Goal: Task Accomplishment & Management: Use online tool/utility

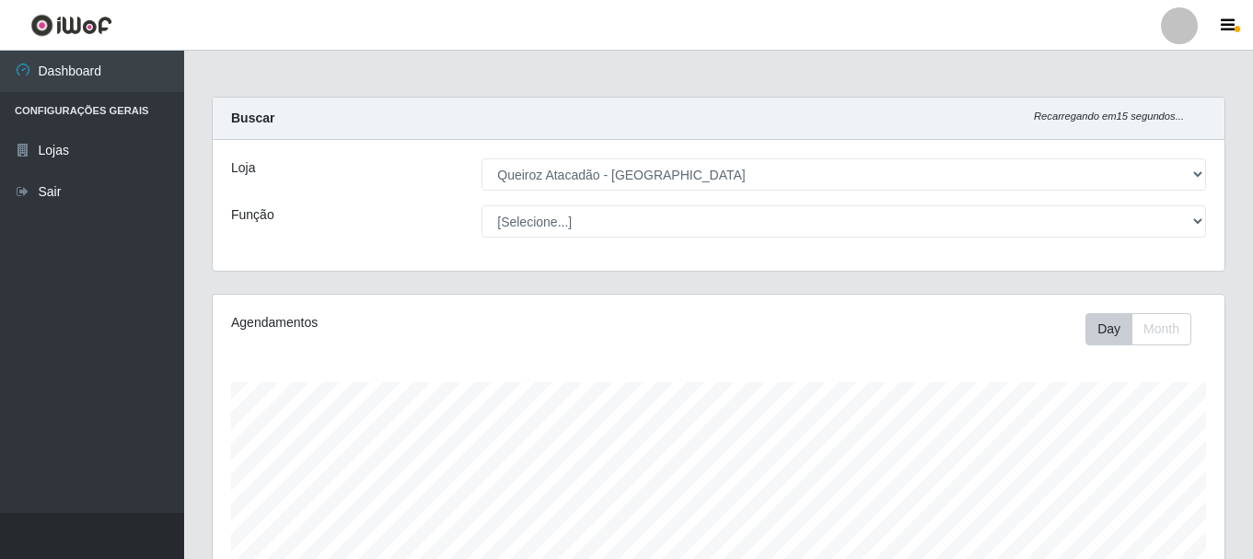
select select "464"
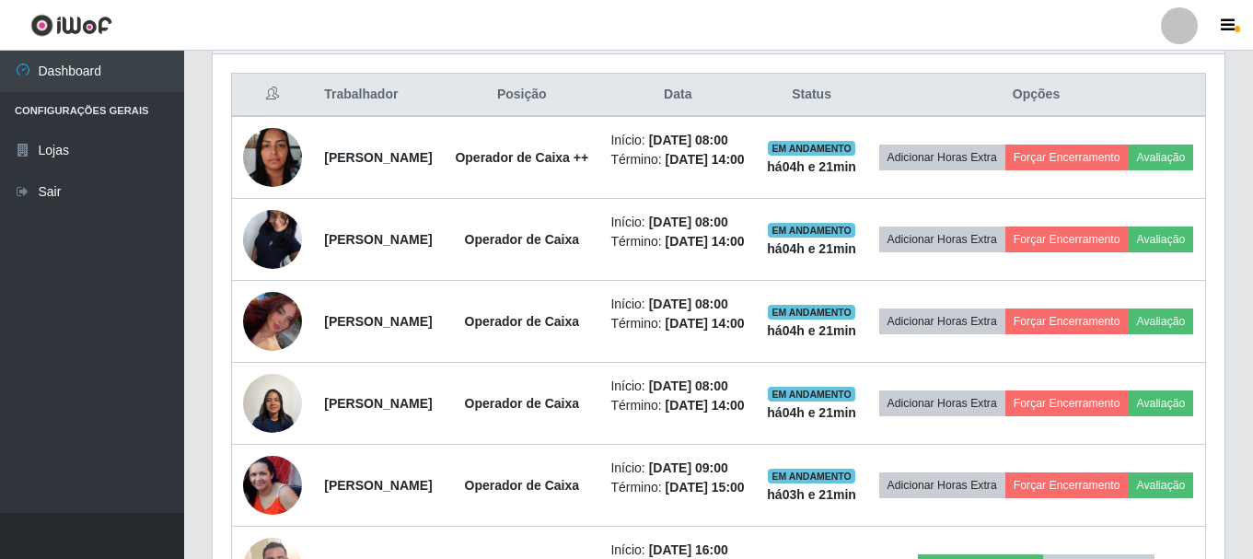
scroll to position [704, 0]
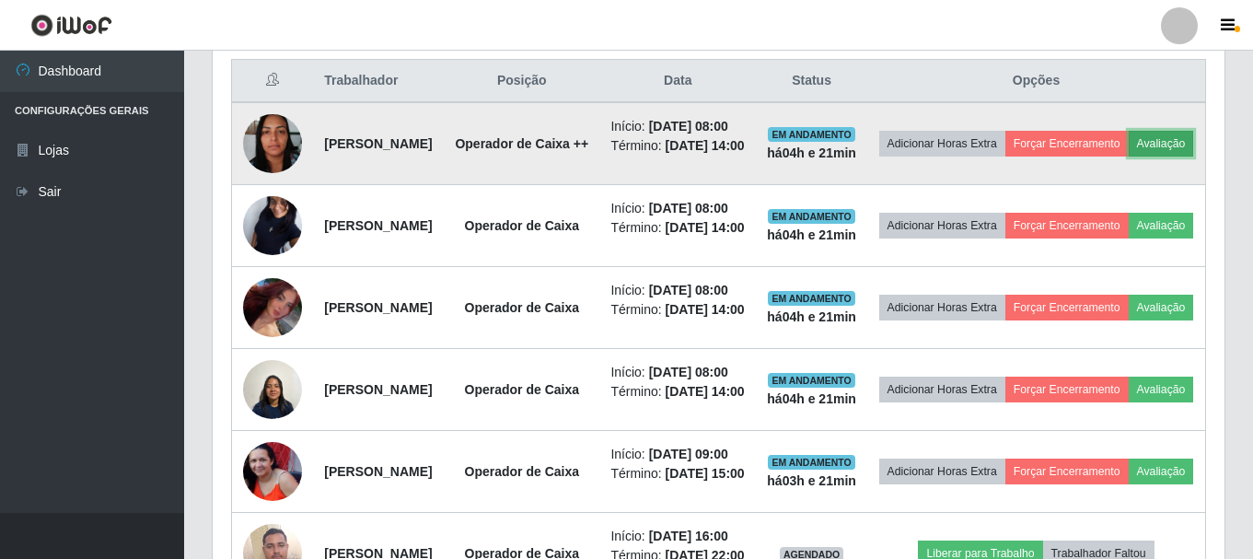
click at [1128, 156] on button "Avaliação" at bounding box center [1160, 144] width 65 height 26
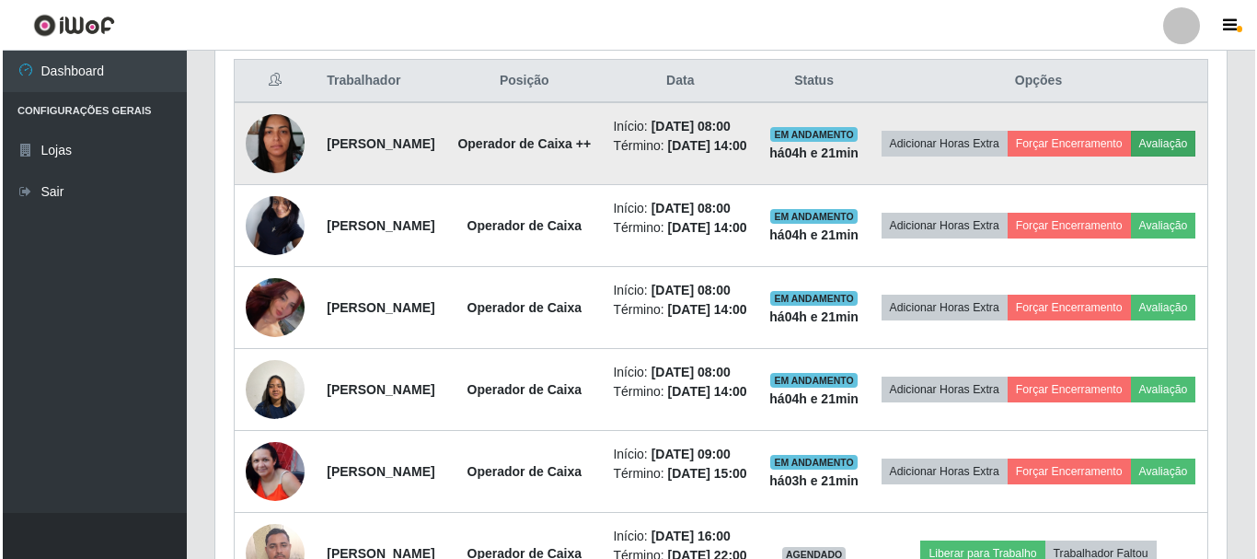
scroll to position [382, 1002]
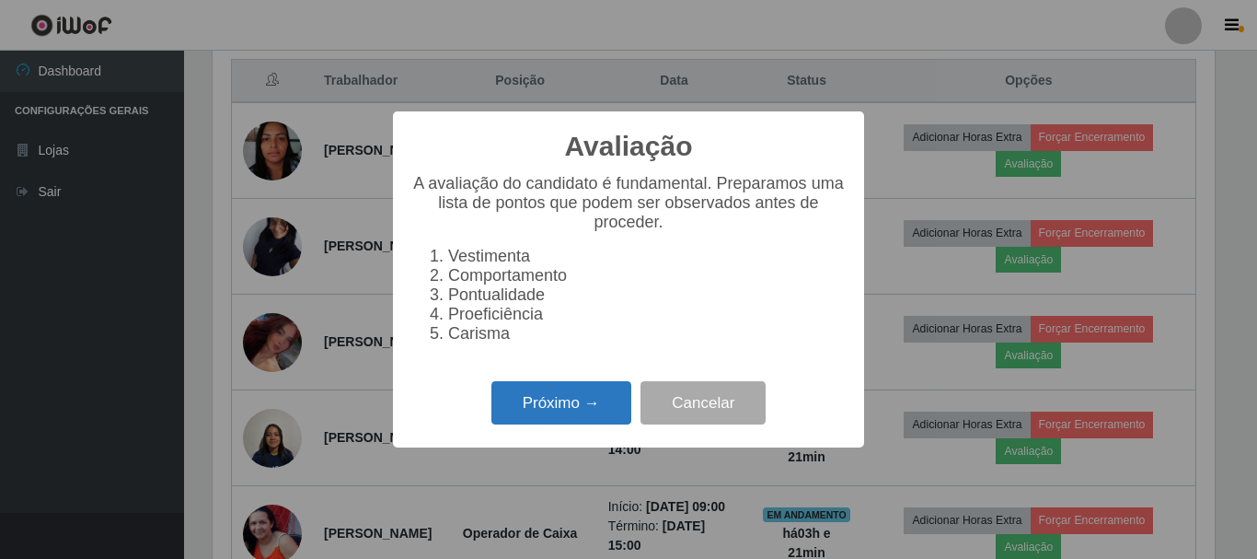
click at [534, 417] on button "Próximo →" at bounding box center [561, 402] width 140 height 43
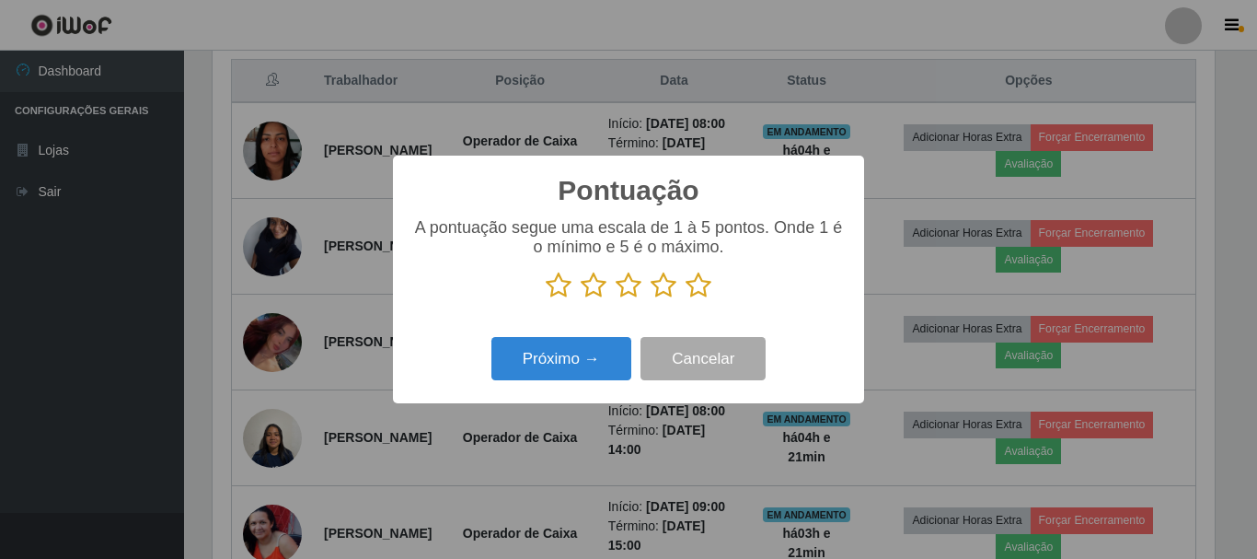
scroll to position [920002, 919382]
click at [697, 283] on icon at bounding box center [699, 286] width 26 height 28
click at [686, 299] on input "radio" at bounding box center [686, 299] width 0 height 0
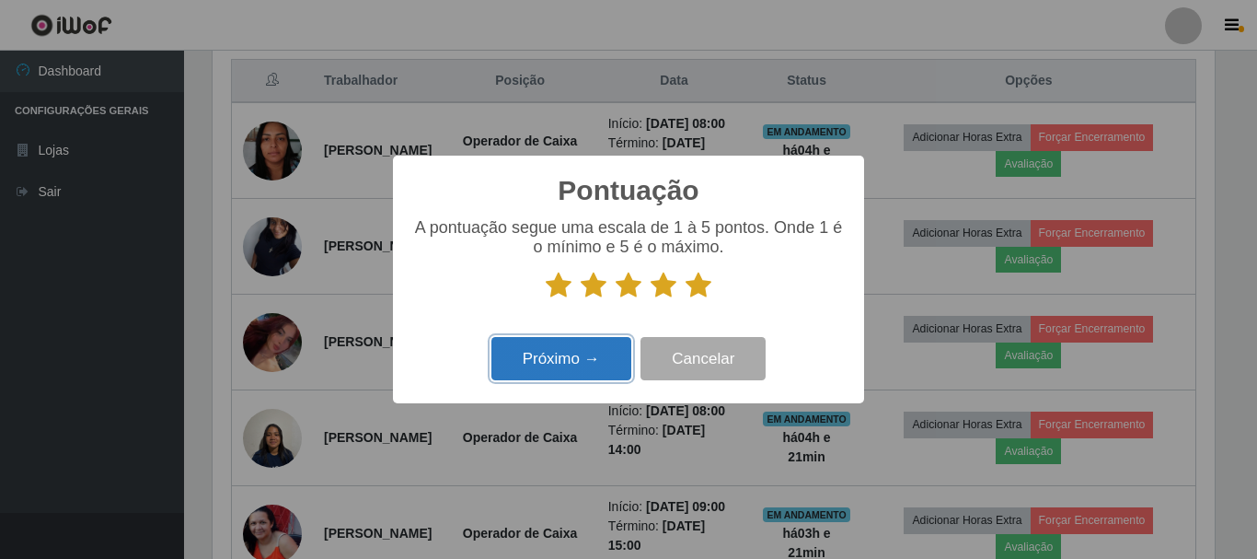
click at [540, 364] on button "Próximo →" at bounding box center [561, 358] width 140 height 43
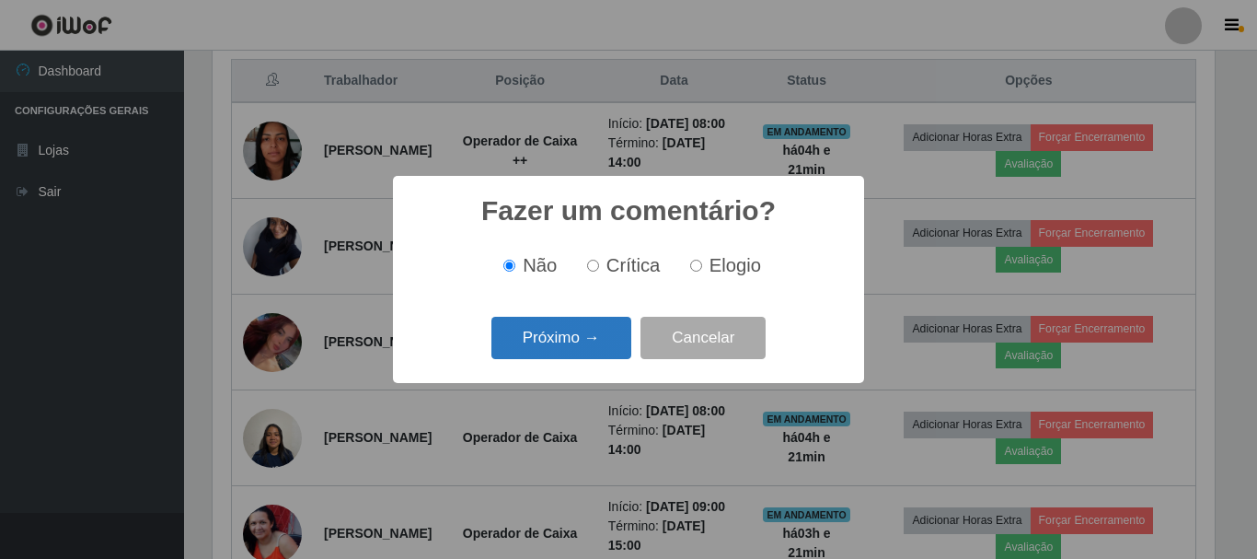
click at [574, 342] on button "Próximo →" at bounding box center [561, 338] width 140 height 43
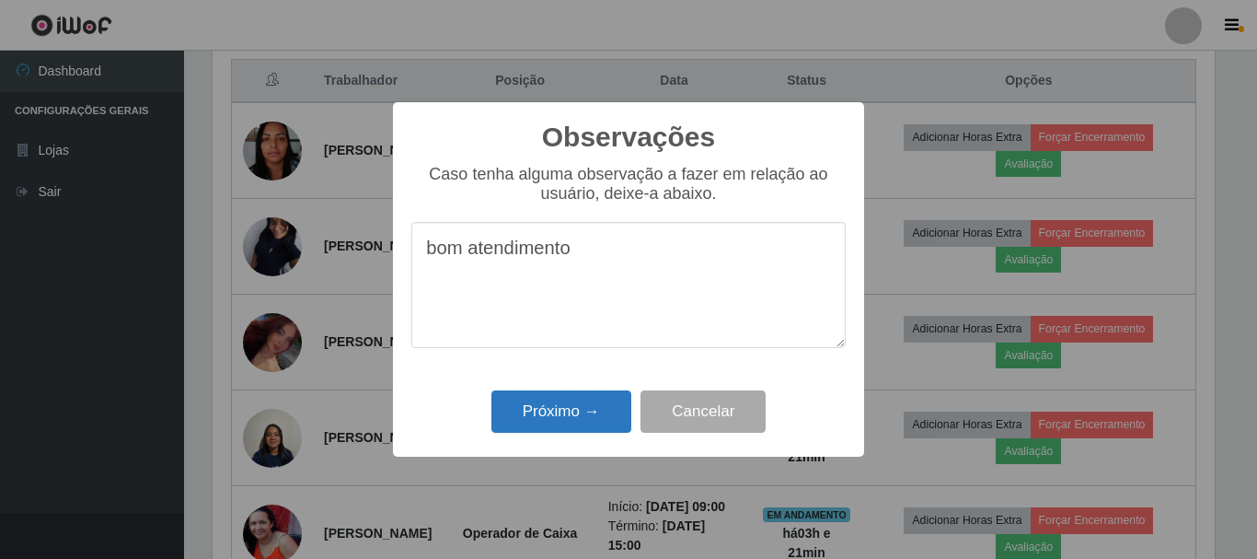
type textarea "bom atendimento"
click at [539, 408] on button "Próximo →" at bounding box center [561, 411] width 140 height 43
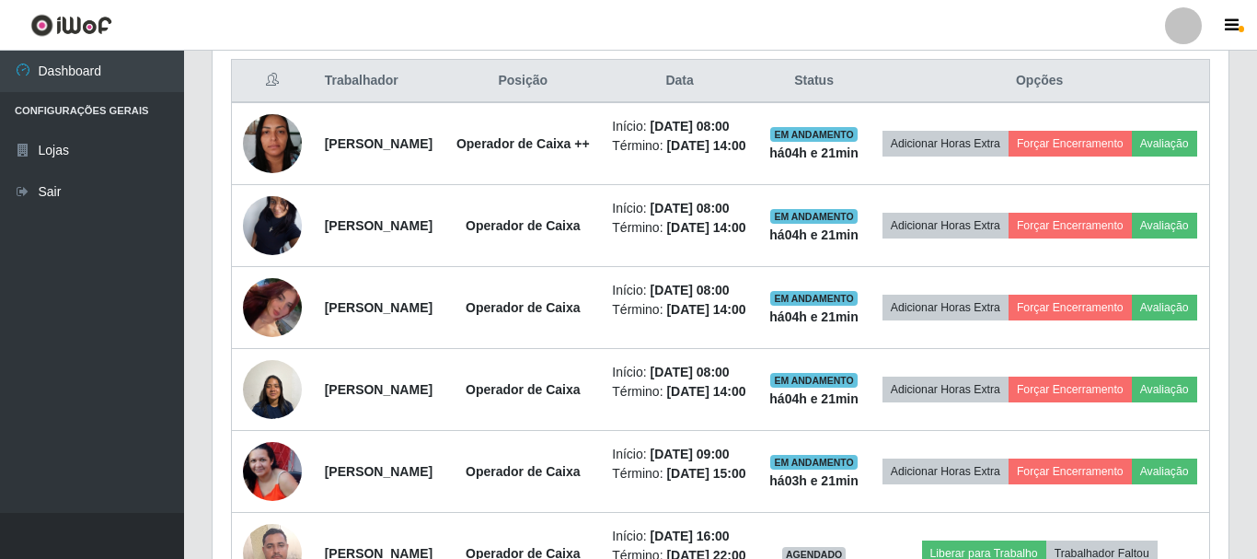
scroll to position [382, 1012]
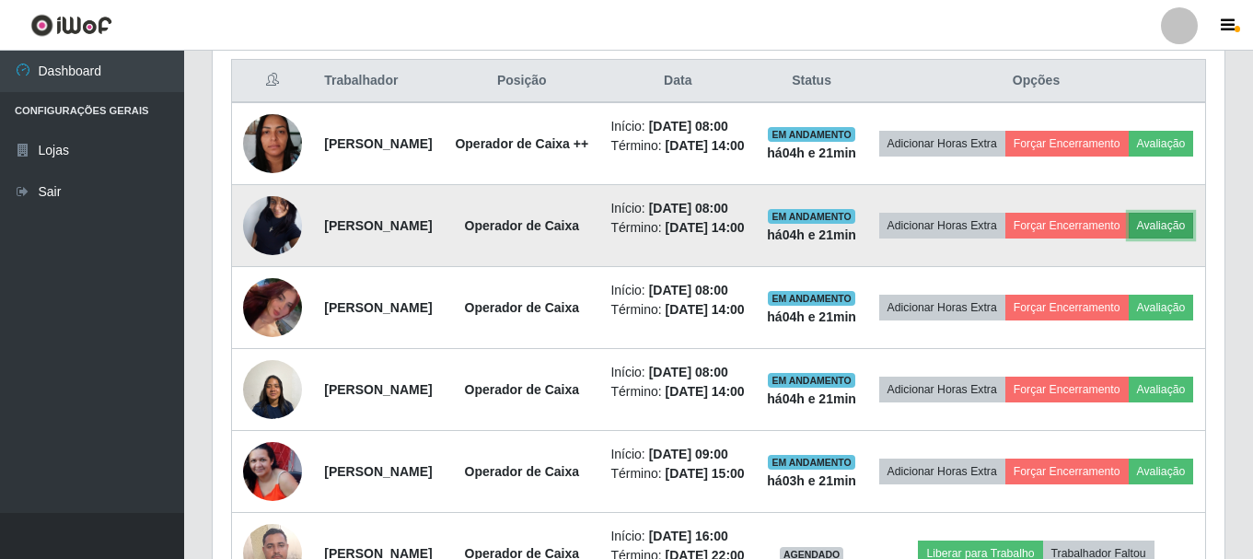
click at [1128, 238] on button "Avaliação" at bounding box center [1160, 226] width 65 height 26
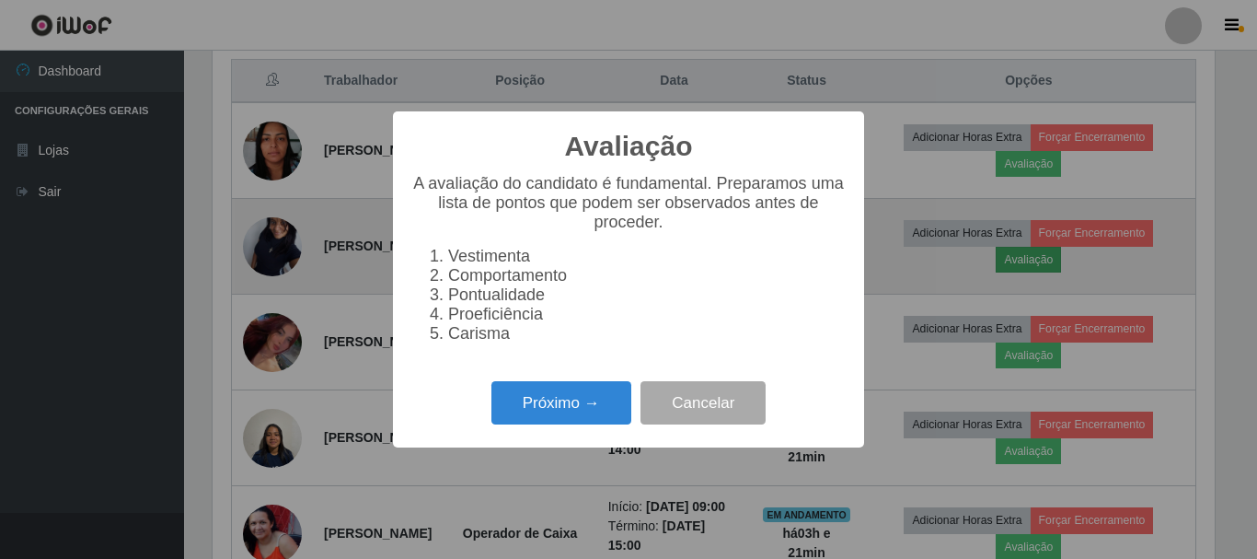
scroll to position [382, 1002]
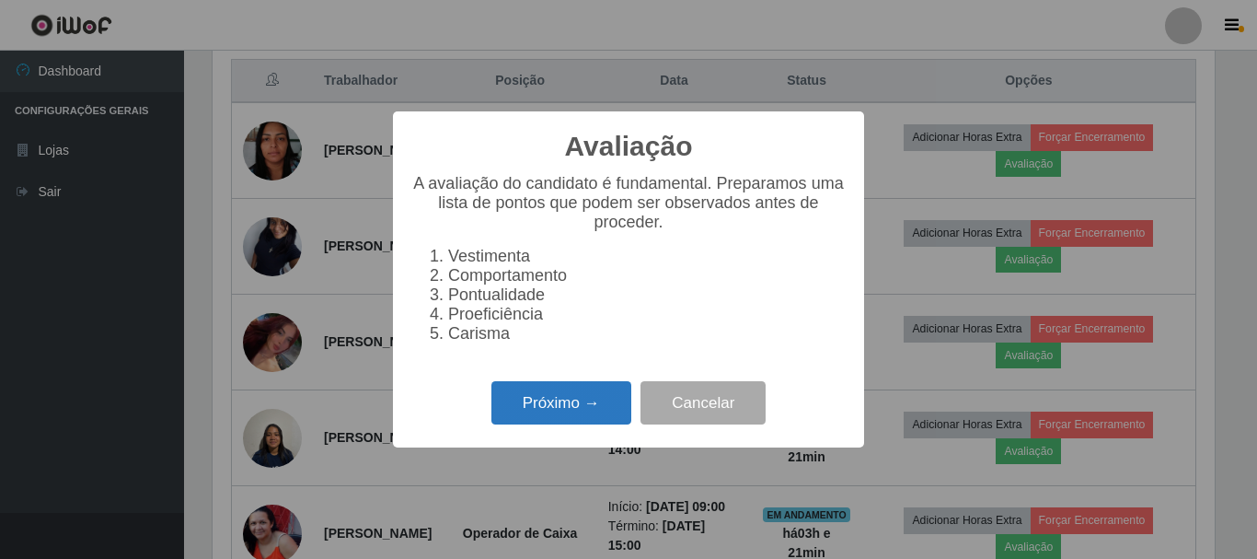
click at [562, 406] on button "Próximo →" at bounding box center [561, 402] width 140 height 43
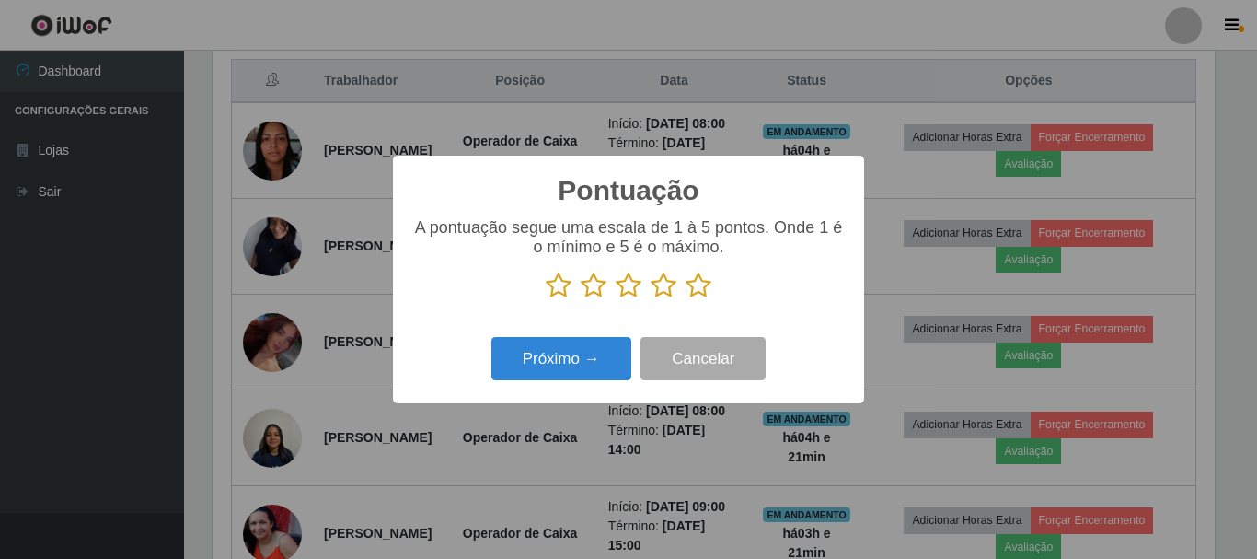
click at [704, 282] on icon at bounding box center [699, 286] width 26 height 28
click at [686, 299] on input "radio" at bounding box center [686, 299] width 0 height 0
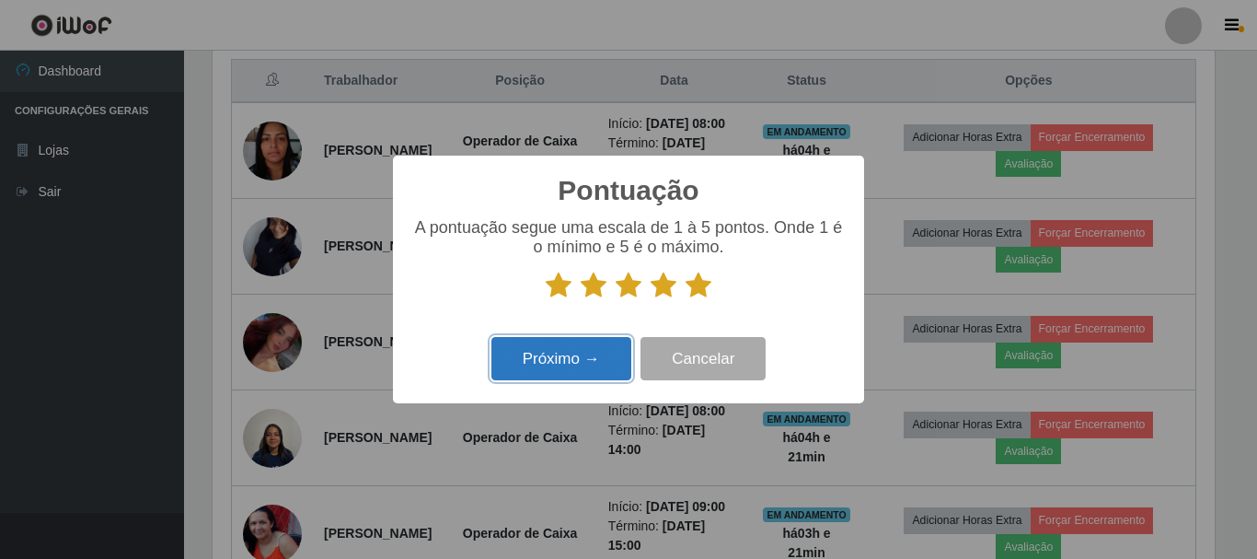
click at [562, 359] on button "Próximo →" at bounding box center [561, 358] width 140 height 43
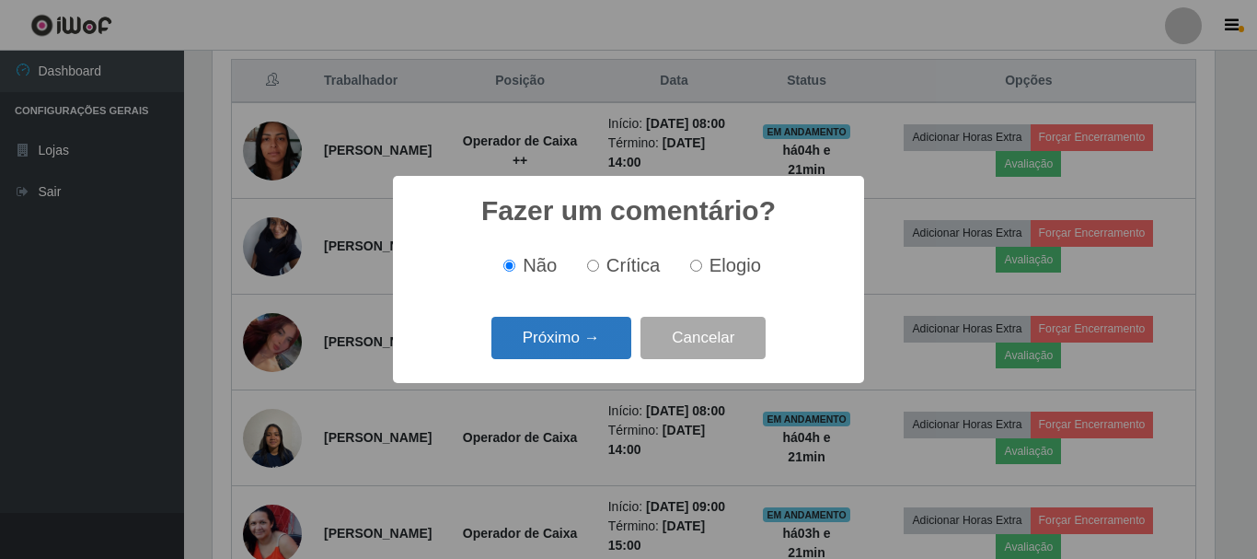
click at [566, 344] on button "Próximo →" at bounding box center [561, 338] width 140 height 43
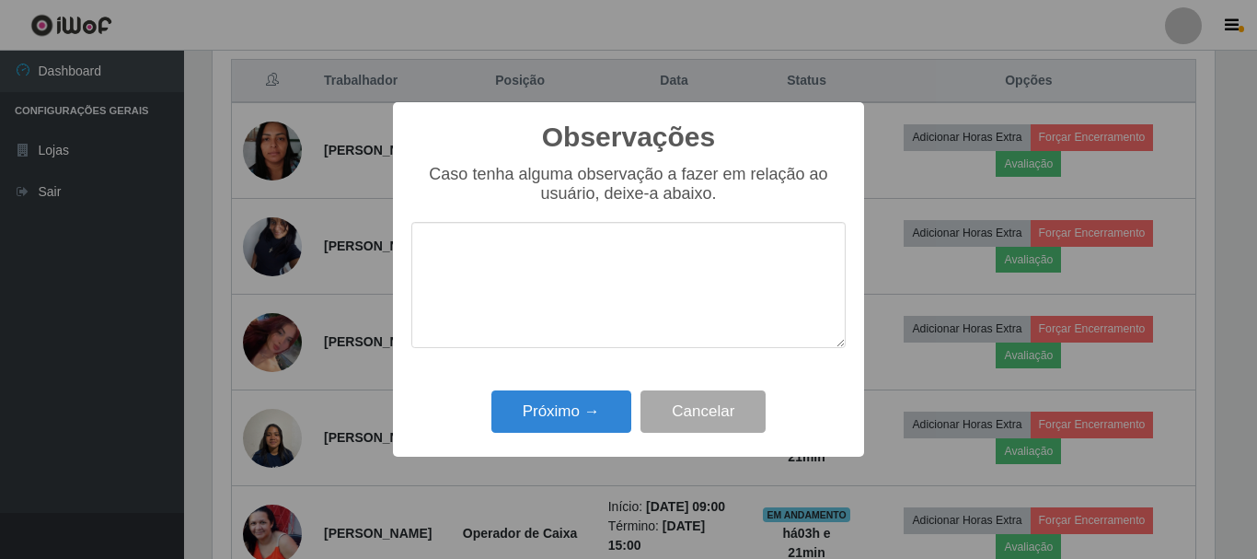
click at [605, 301] on textarea at bounding box center [628, 285] width 434 height 126
type textarea "bom atendimento"
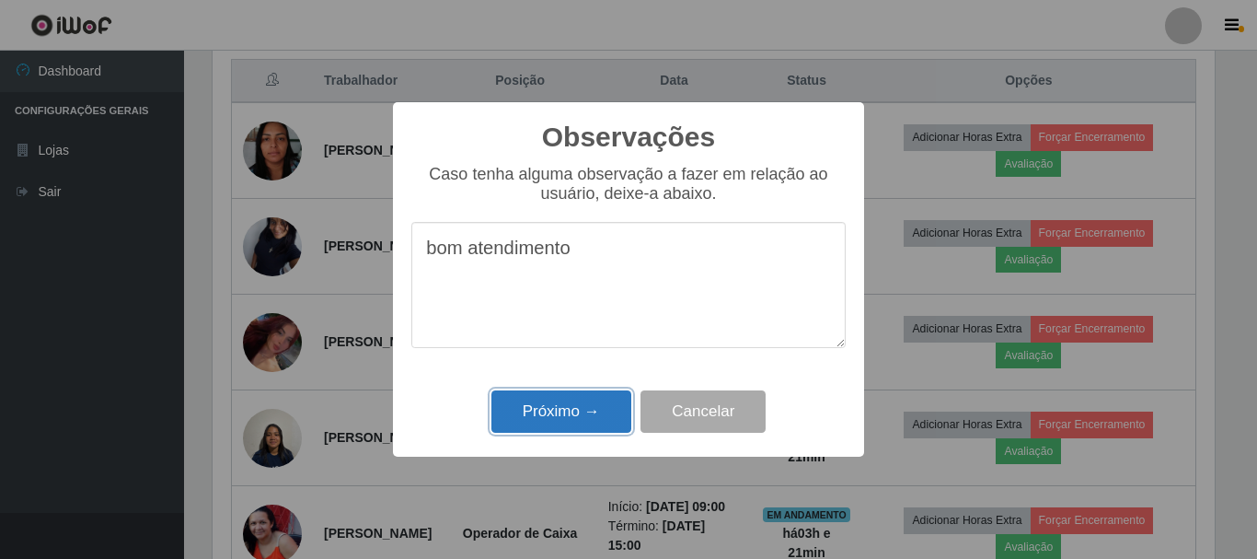
click at [587, 416] on button "Próximo →" at bounding box center [561, 411] width 140 height 43
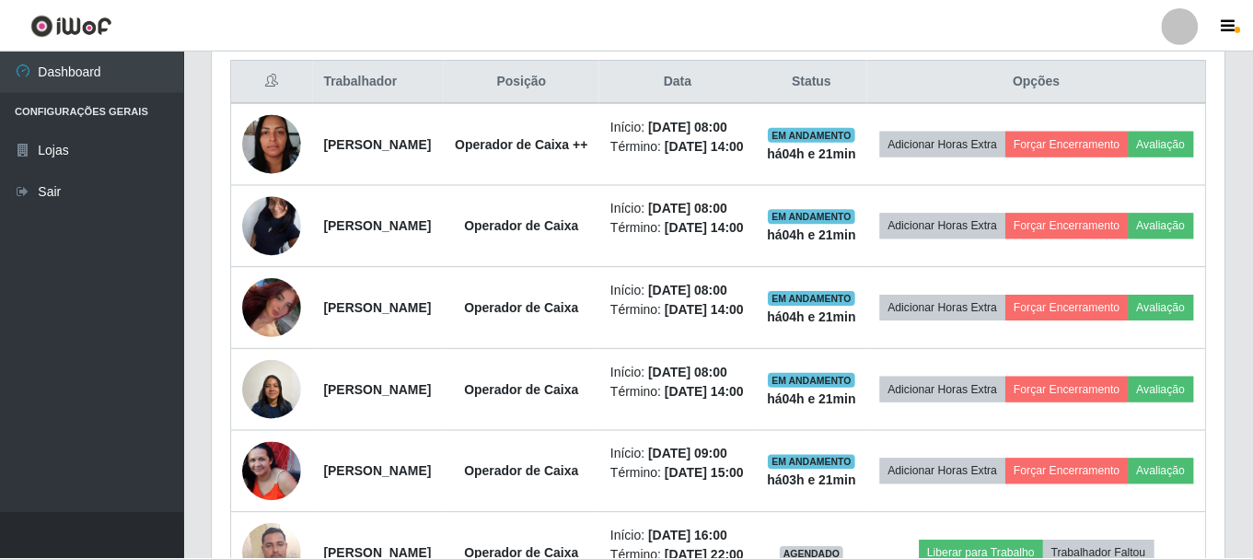
scroll to position [382, 1012]
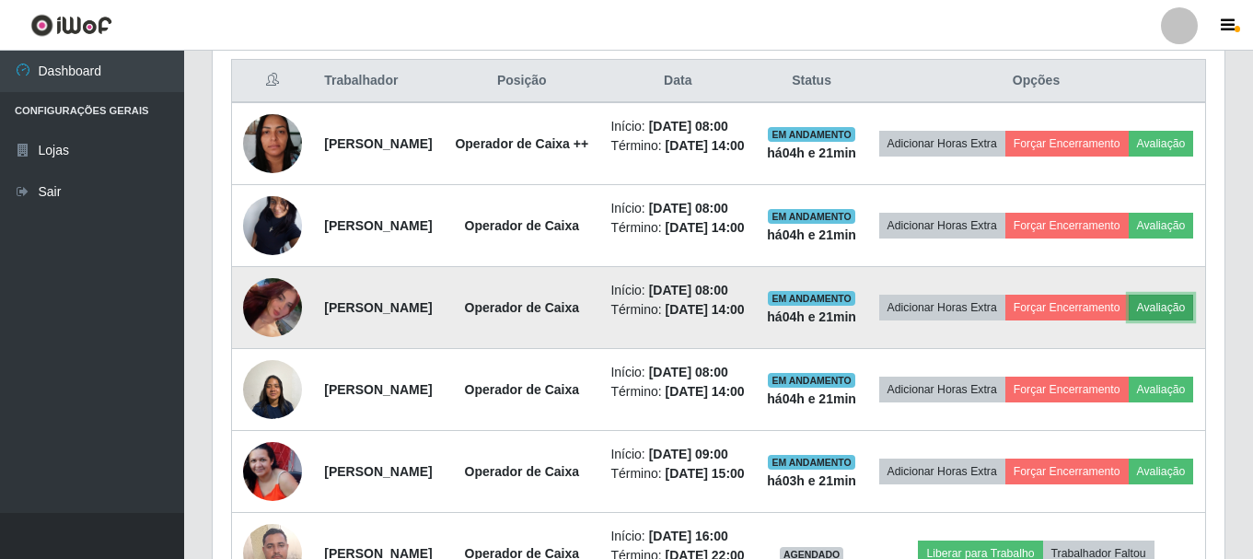
click at [1128, 320] on button "Avaliação" at bounding box center [1160, 308] width 65 height 26
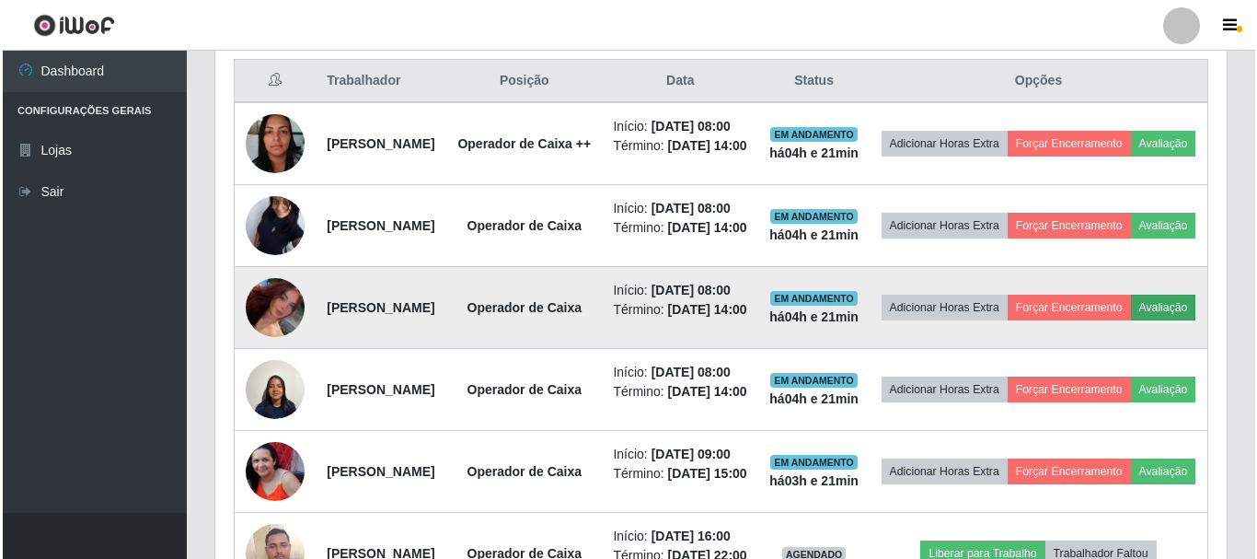
scroll to position [382, 1002]
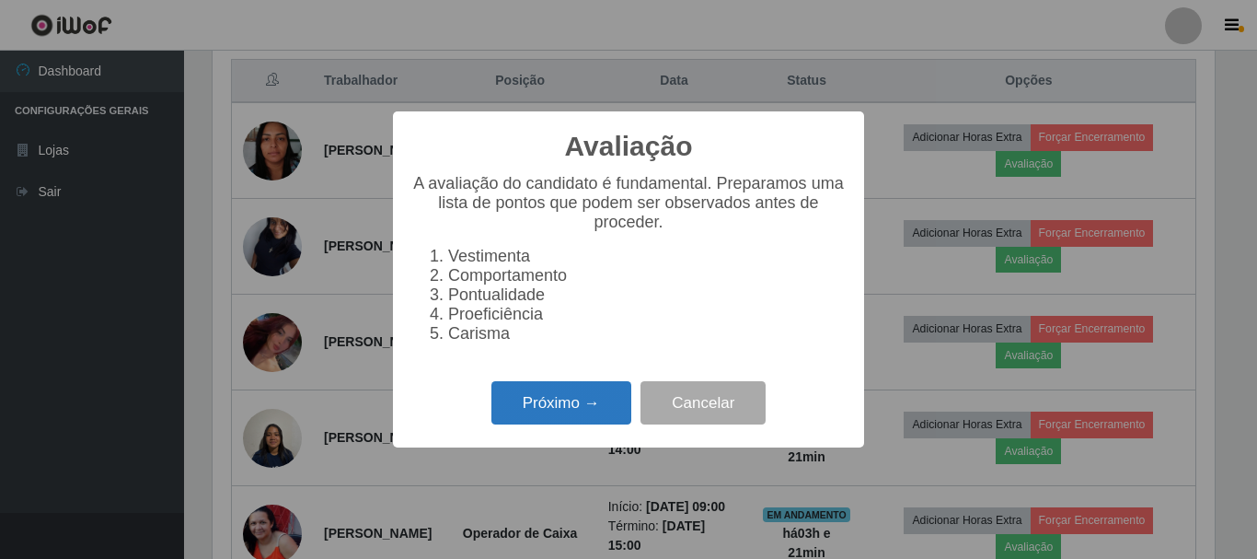
click at [545, 410] on button "Próximo →" at bounding box center [561, 402] width 140 height 43
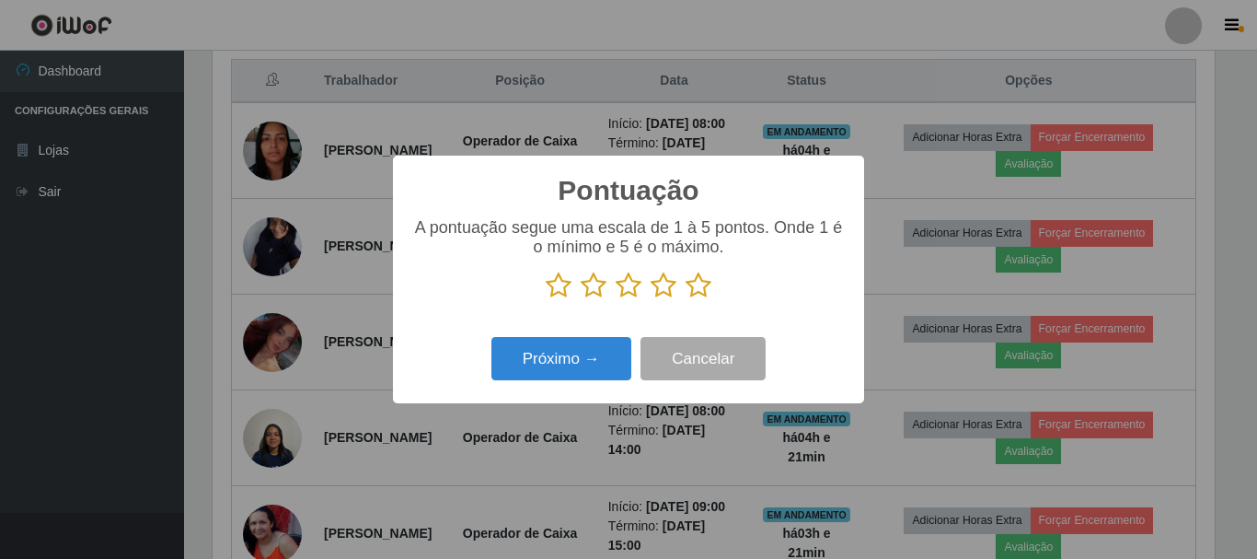
scroll to position [920002, 919382]
click at [584, 361] on button "Próximo →" at bounding box center [561, 358] width 140 height 43
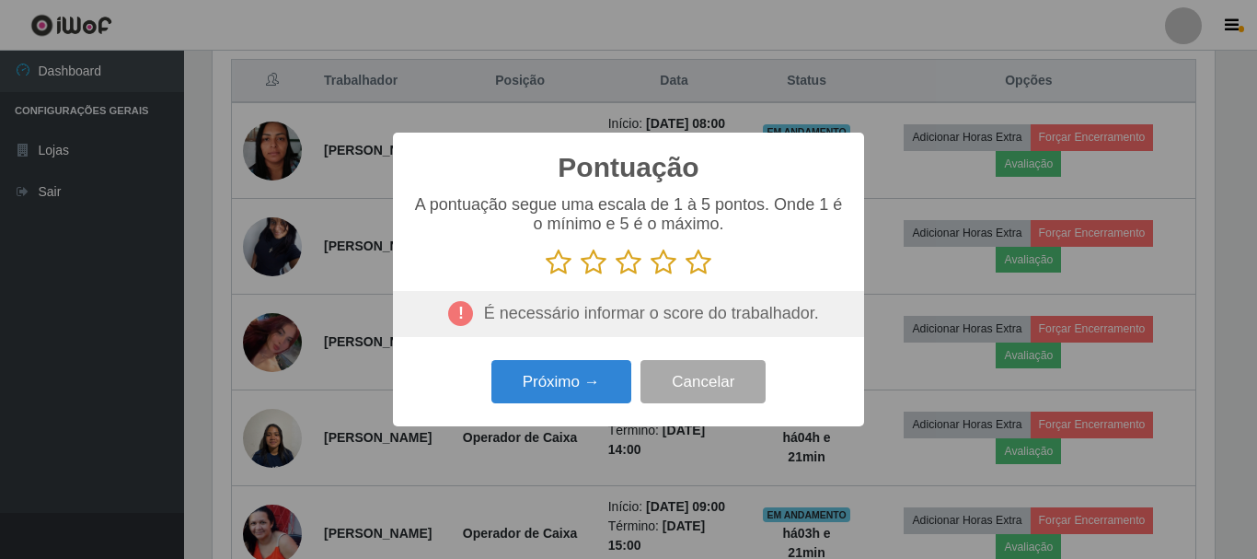
click at [701, 260] on icon at bounding box center [699, 263] width 26 height 28
click at [686, 276] on input "radio" at bounding box center [686, 276] width 0 height 0
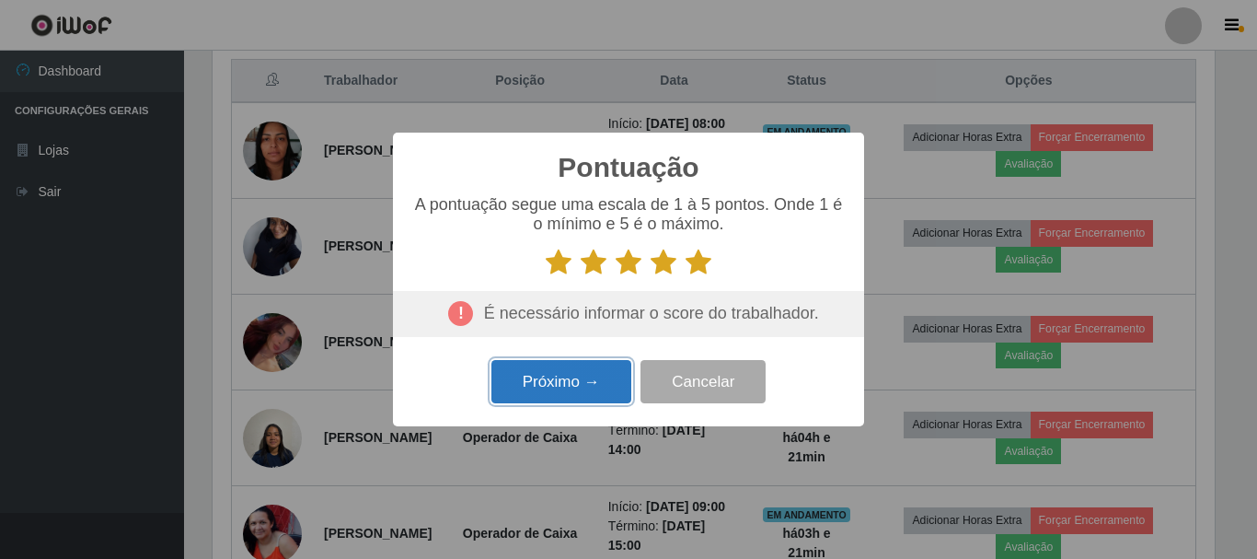
click at [580, 385] on button "Próximo →" at bounding box center [561, 381] width 140 height 43
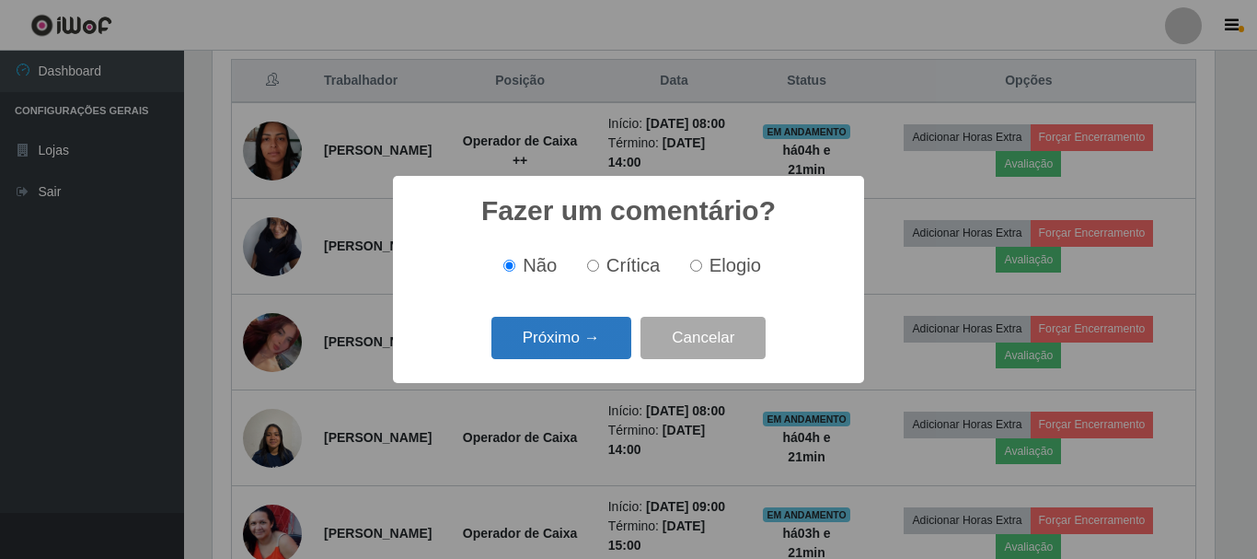
click at [580, 329] on button "Próximo →" at bounding box center [561, 338] width 140 height 43
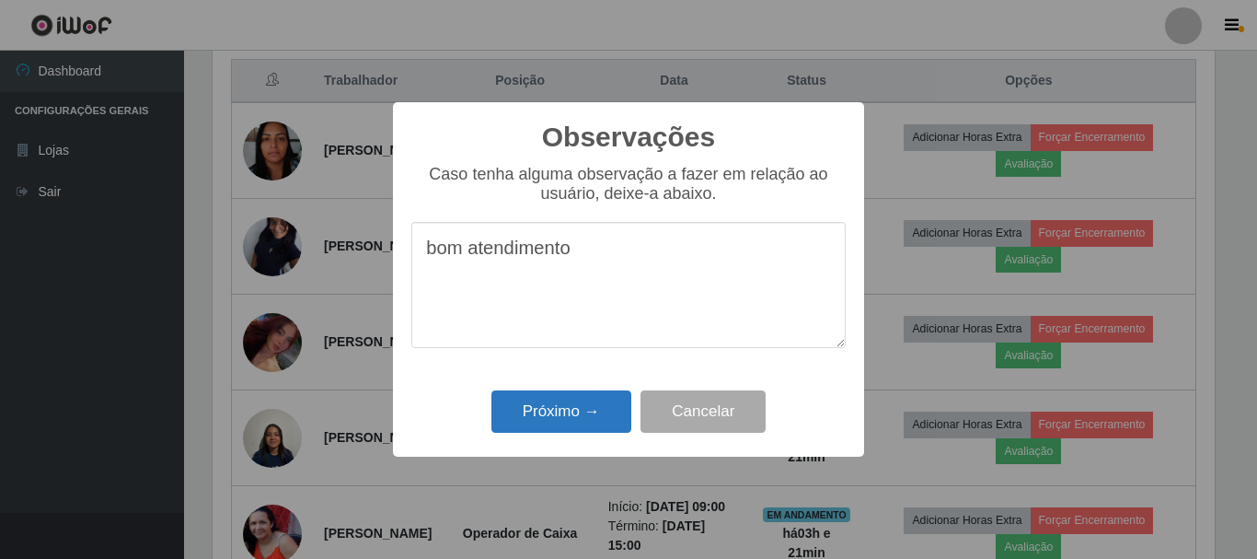
type textarea "bom atendimento"
click at [607, 401] on button "Próximo →" at bounding box center [561, 411] width 140 height 43
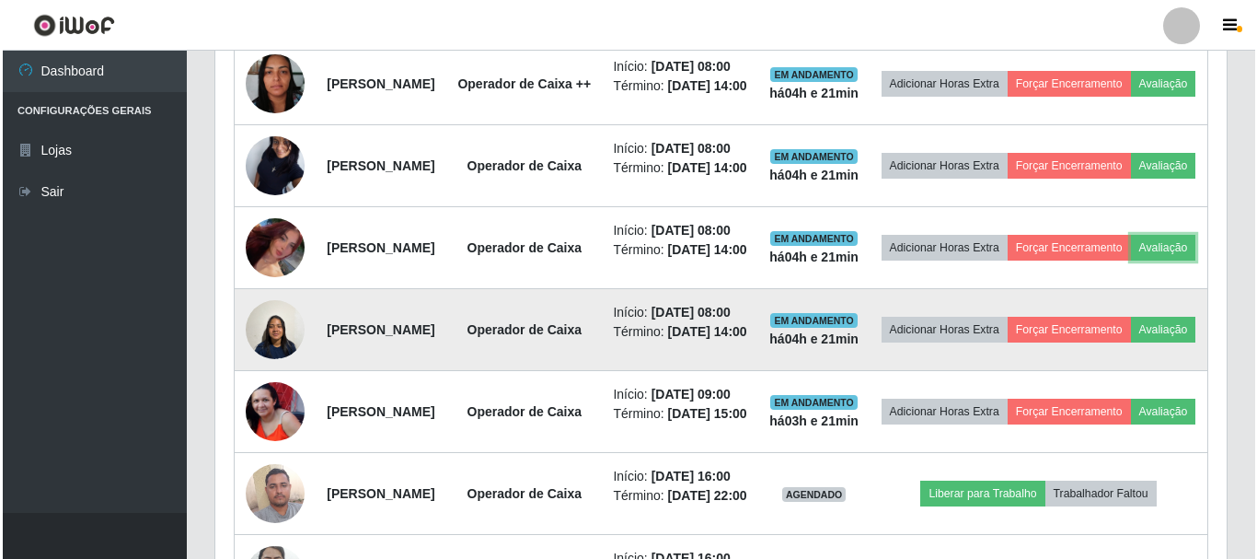
scroll to position [796, 0]
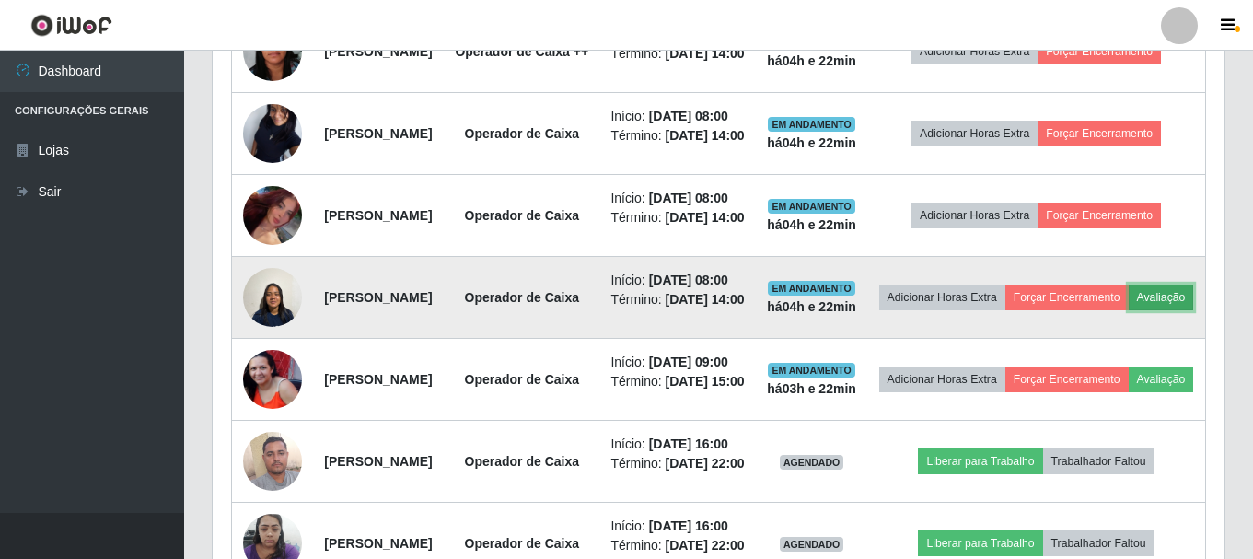
click at [1128, 310] on button "Avaliação" at bounding box center [1160, 297] width 65 height 26
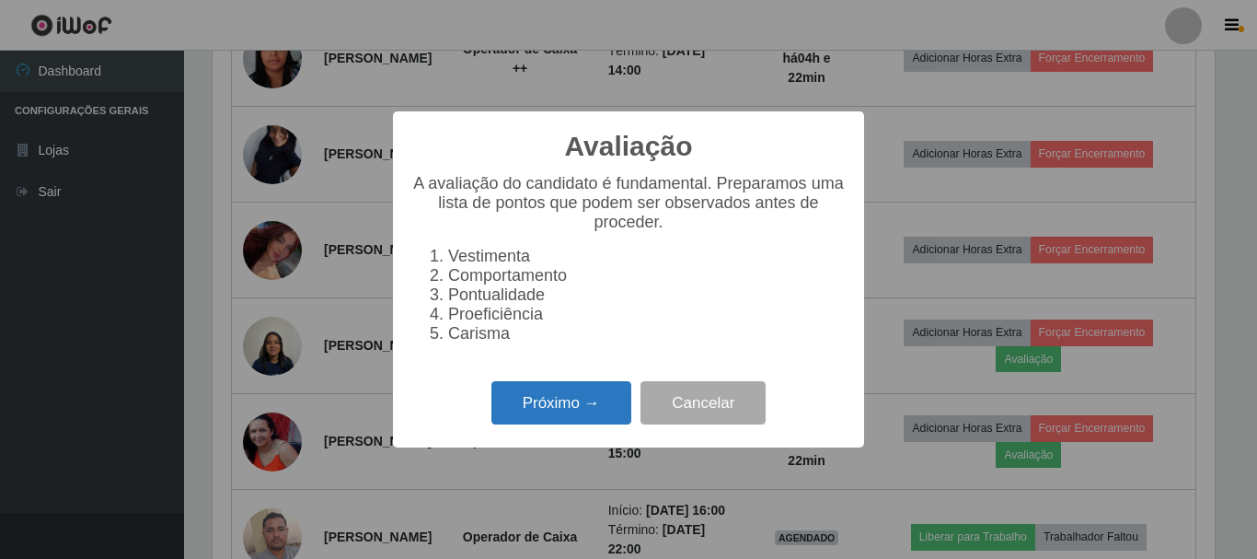
click at [573, 424] on button "Próximo →" at bounding box center [561, 402] width 140 height 43
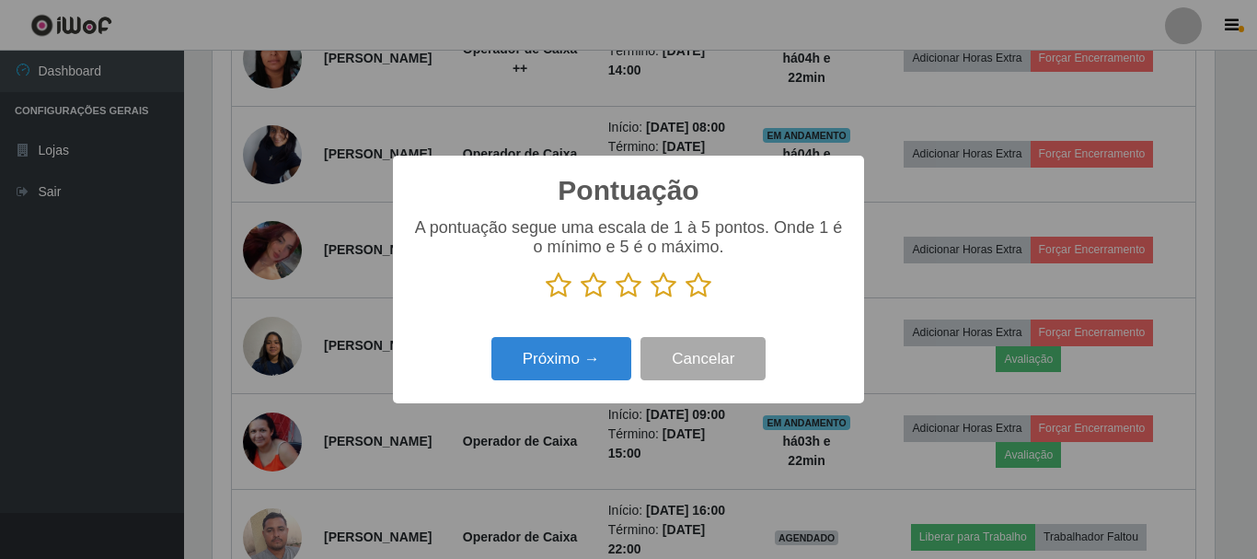
click at [702, 284] on icon at bounding box center [699, 286] width 26 height 28
click at [686, 299] on input "radio" at bounding box center [686, 299] width 0 height 0
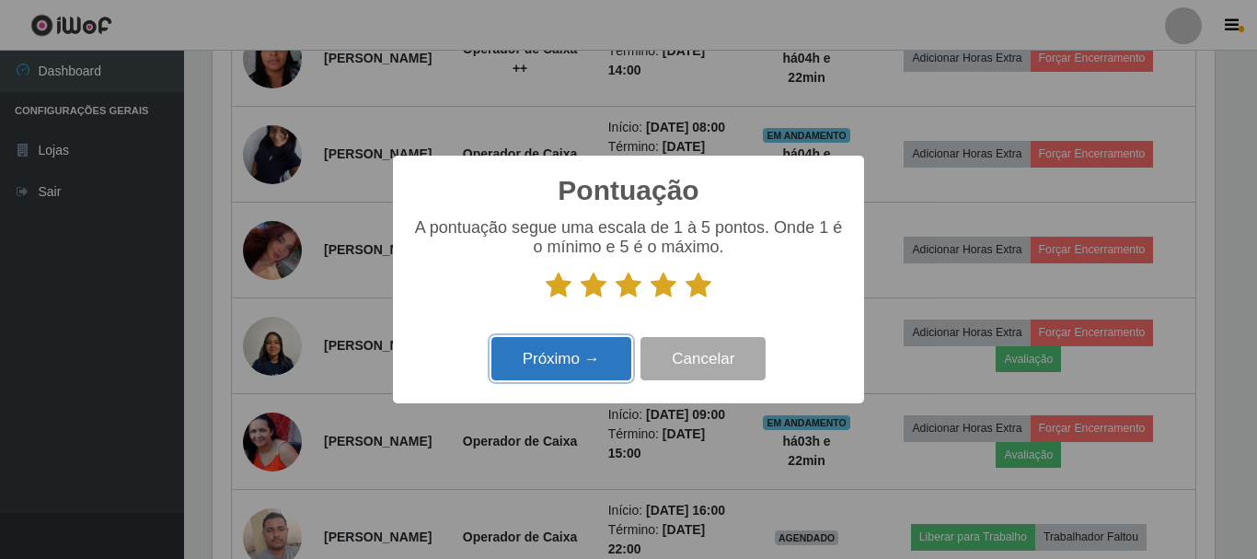
click at [599, 357] on button "Próximo →" at bounding box center [561, 358] width 140 height 43
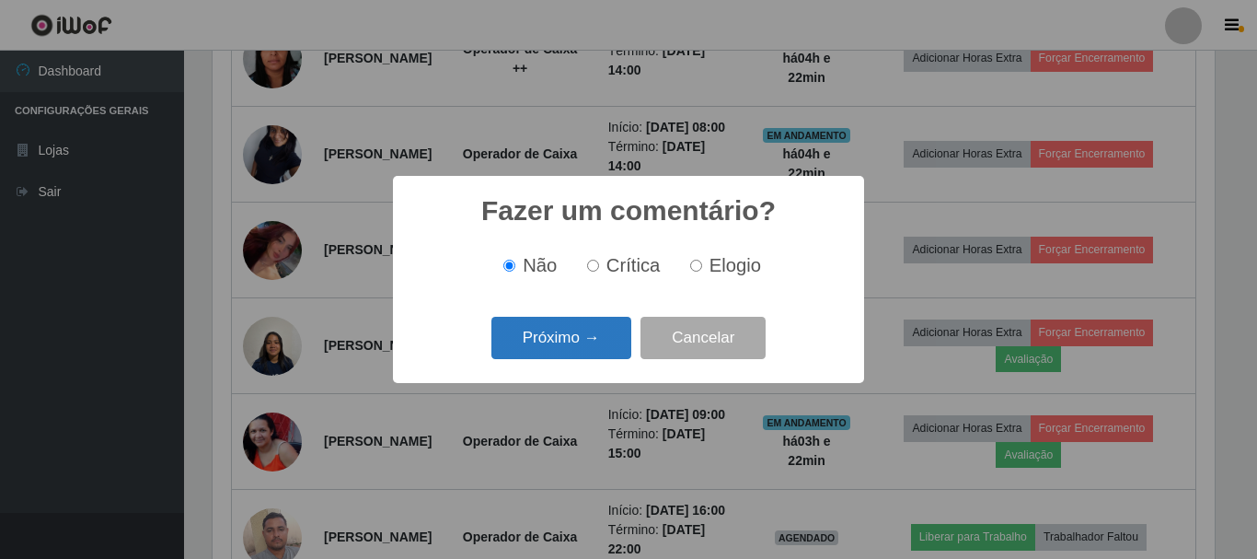
click at [593, 353] on button "Próximo →" at bounding box center [561, 338] width 140 height 43
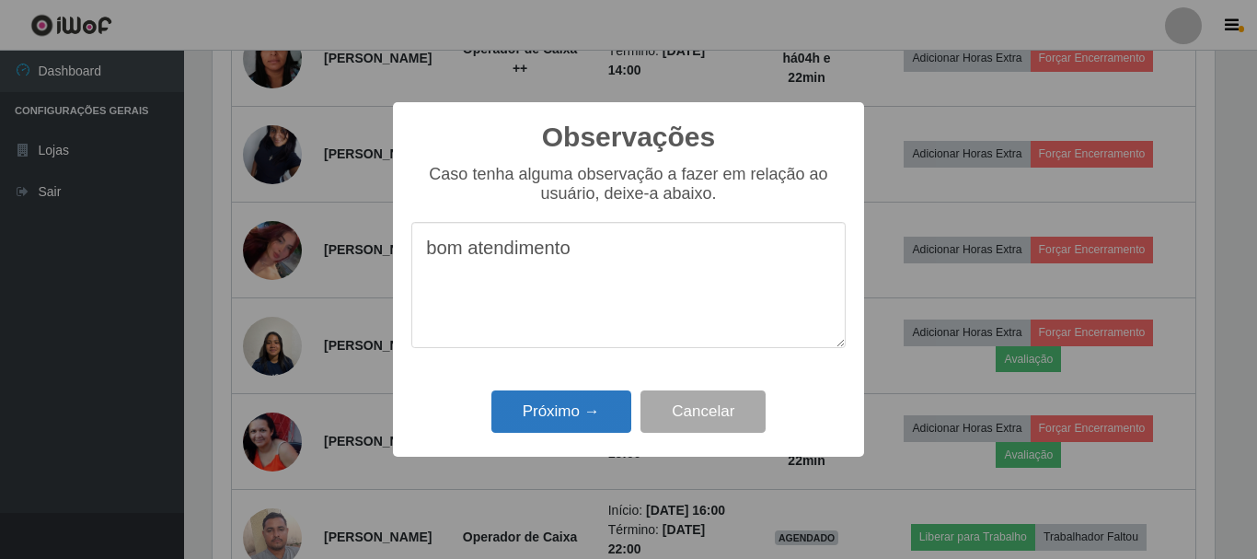
type textarea "bom atendimento"
click at [574, 417] on button "Próximo →" at bounding box center [561, 411] width 140 height 43
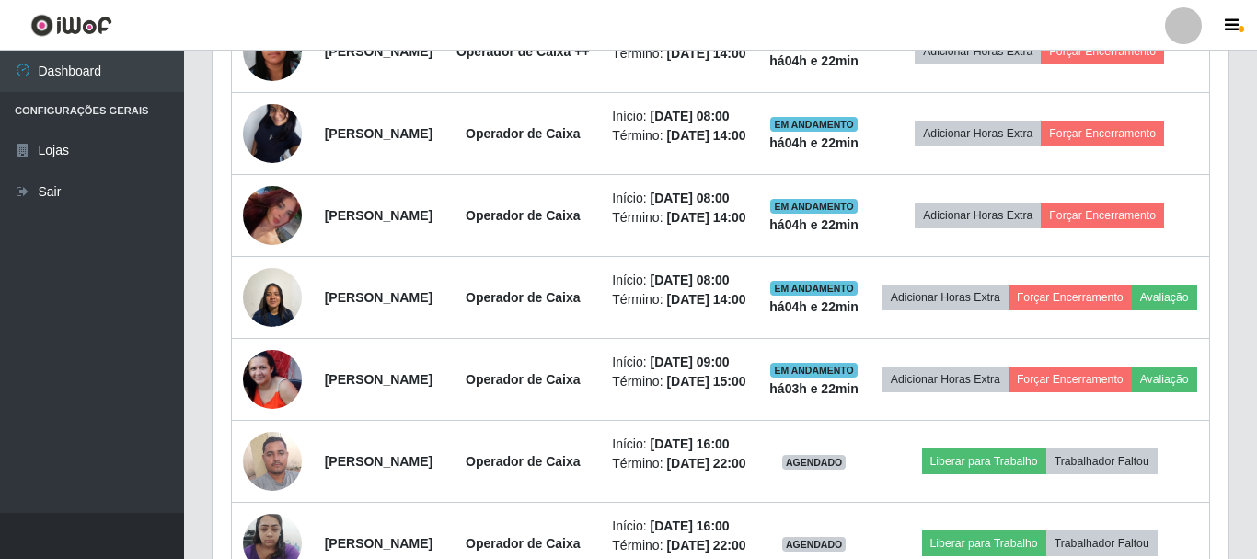
scroll to position [382, 1012]
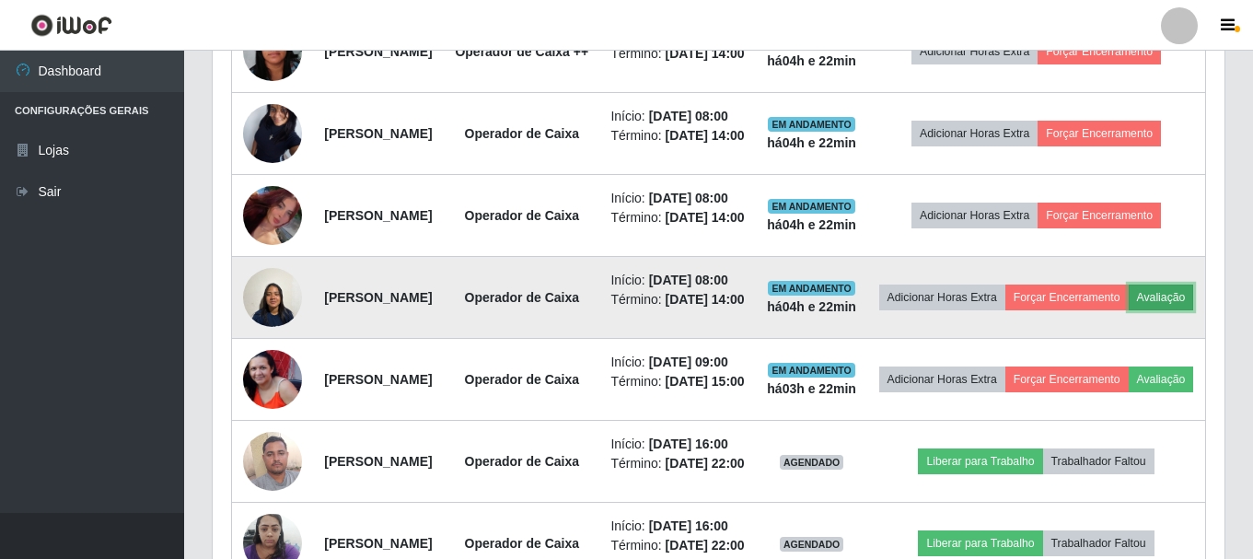
click at [1128, 310] on button "Avaliação" at bounding box center [1160, 297] width 65 height 26
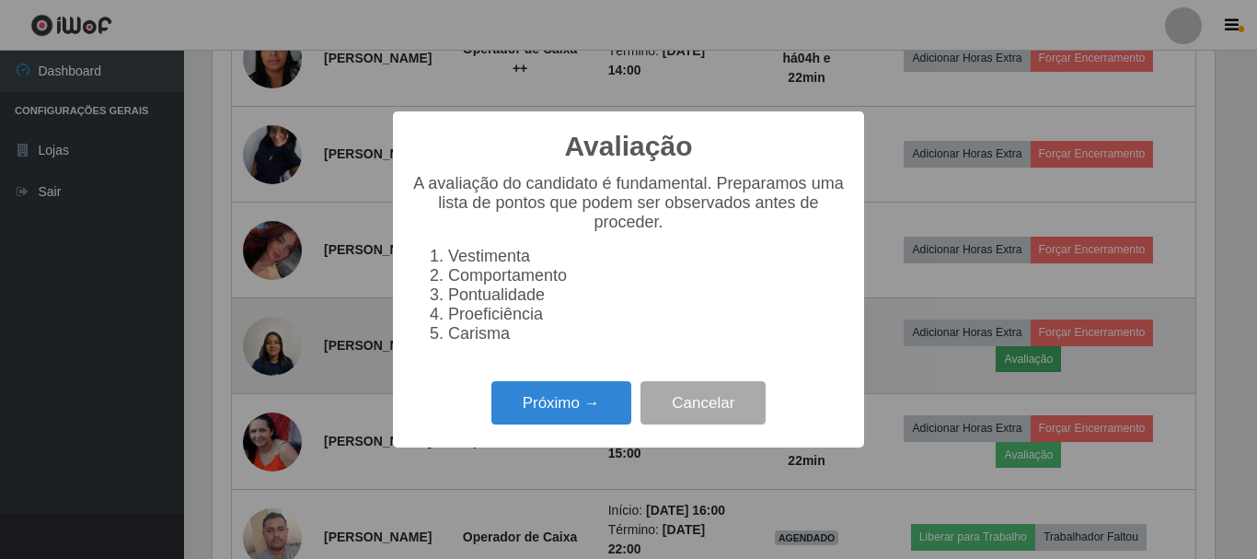
scroll to position [0, 0]
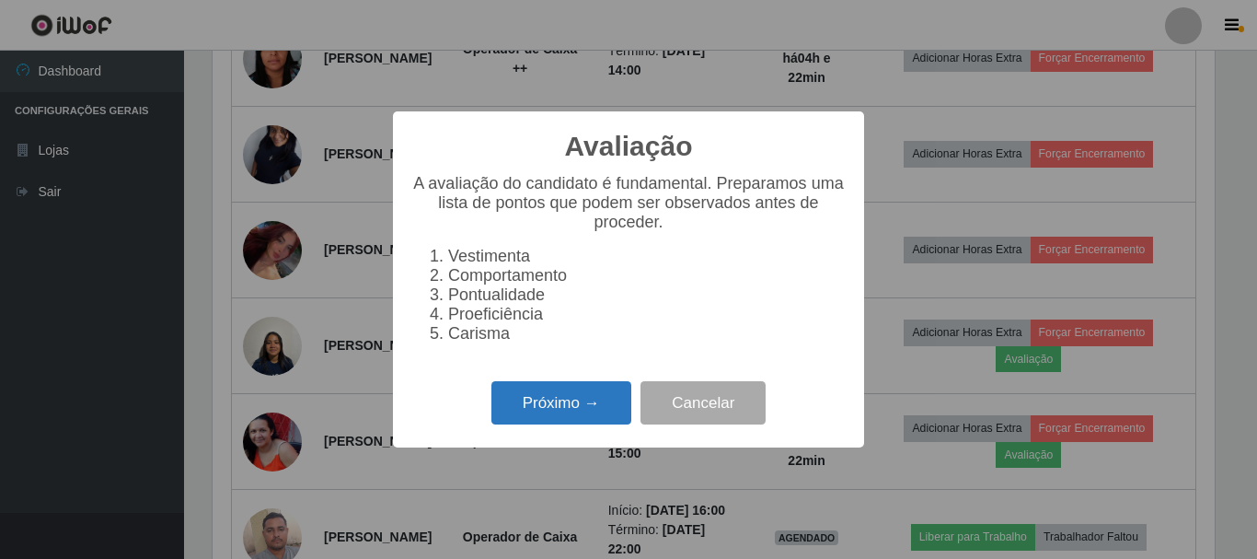
click at [516, 399] on button "Próximo →" at bounding box center [561, 402] width 140 height 43
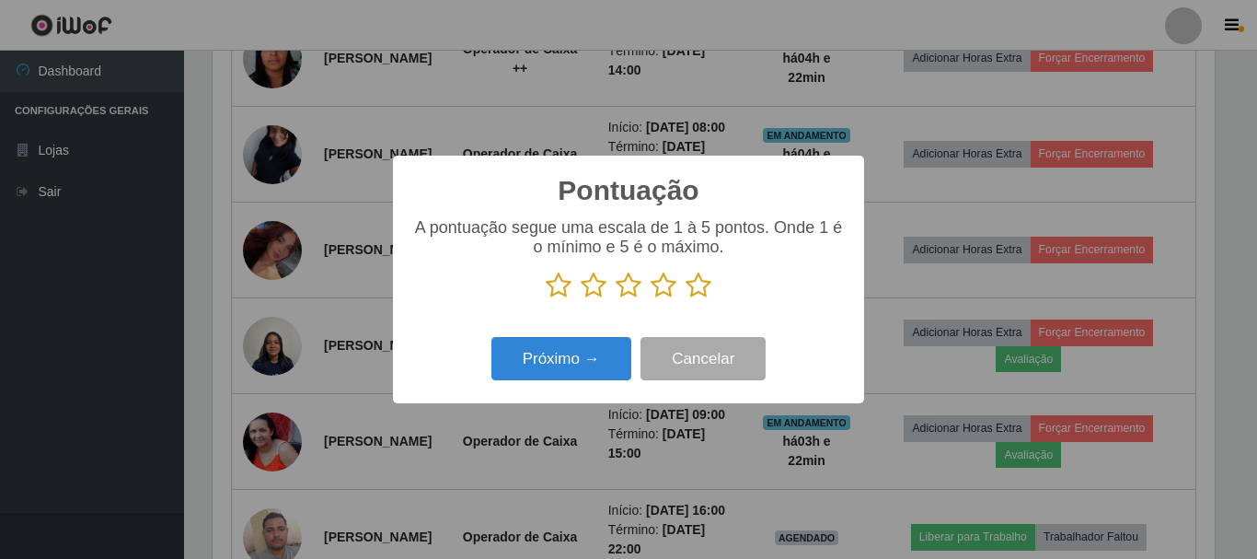
click at [696, 285] on icon at bounding box center [699, 286] width 26 height 28
click at [686, 299] on input "radio" at bounding box center [686, 299] width 0 height 0
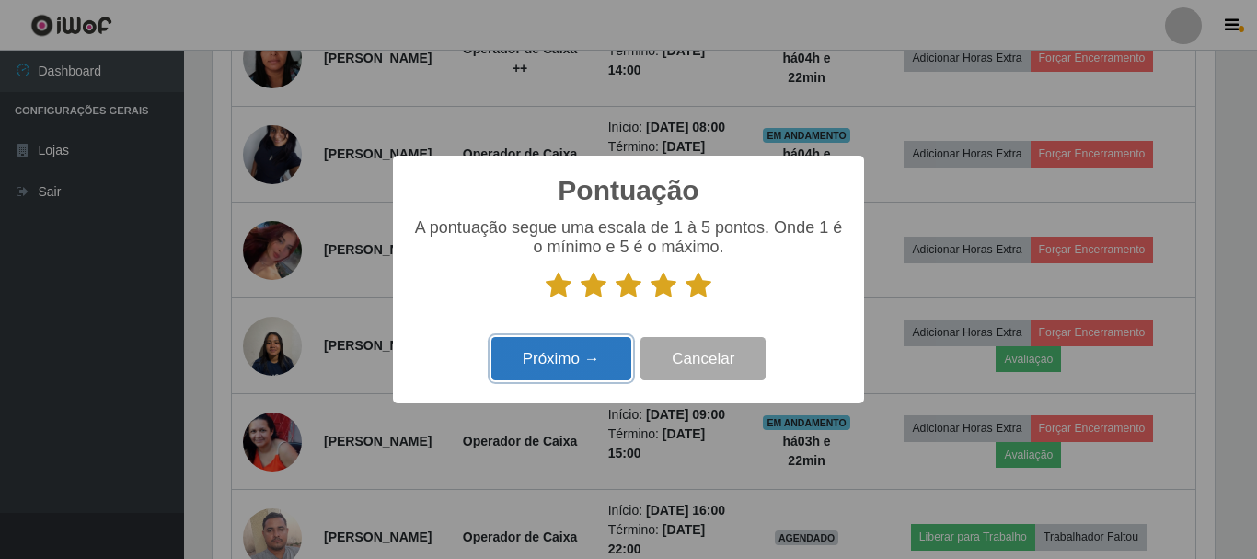
click at [541, 365] on button "Próximo →" at bounding box center [561, 358] width 140 height 43
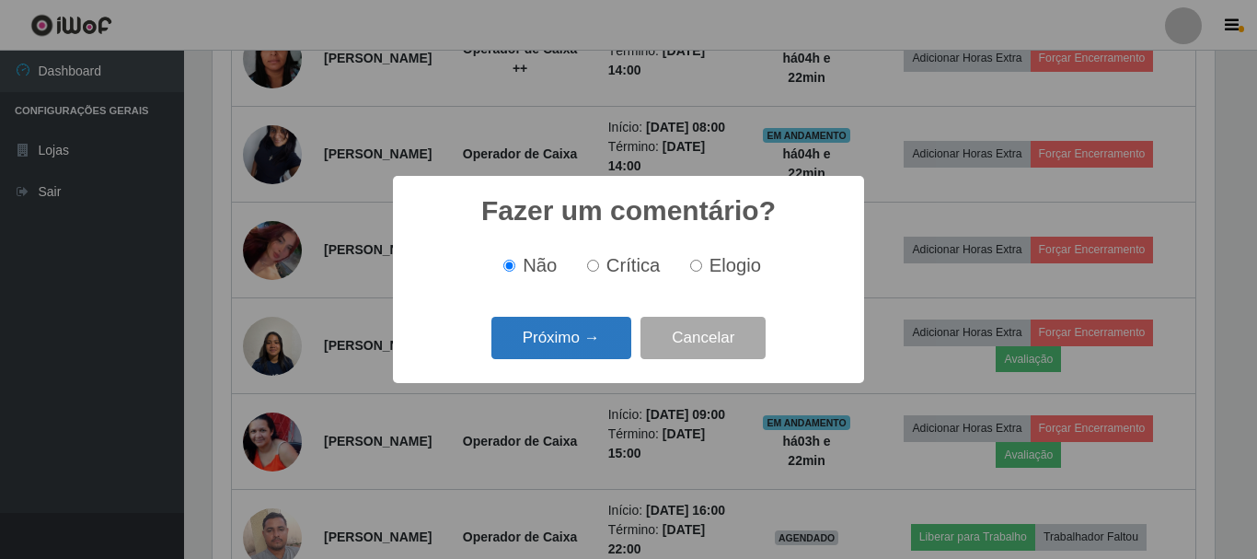
click at [561, 332] on button "Próximo →" at bounding box center [561, 338] width 140 height 43
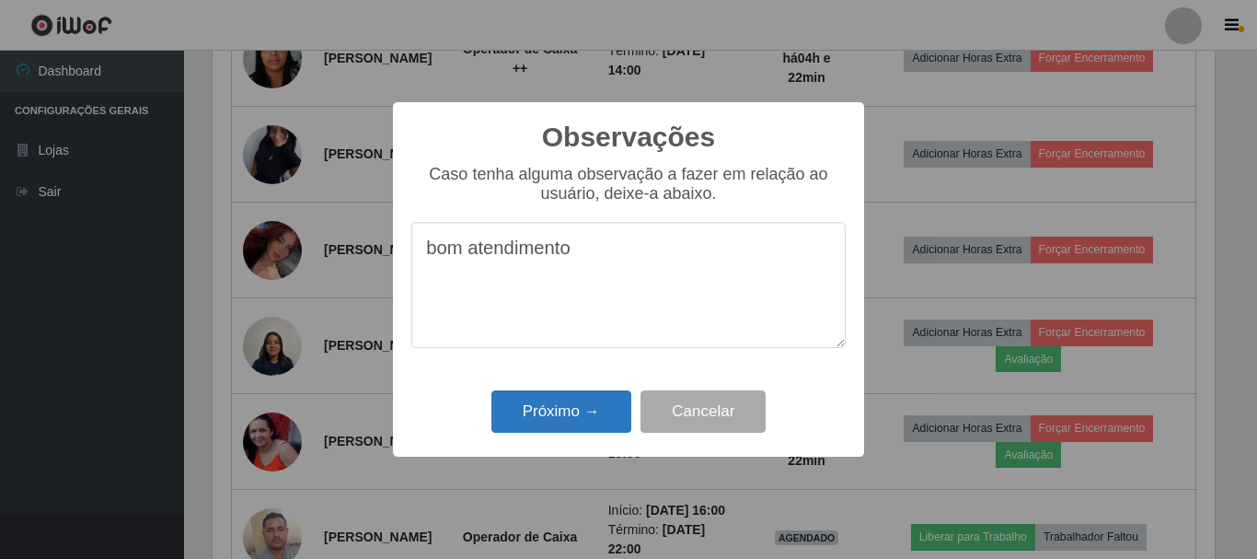
type textarea "bom atendimento"
click at [539, 410] on button "Próximo →" at bounding box center [561, 411] width 140 height 43
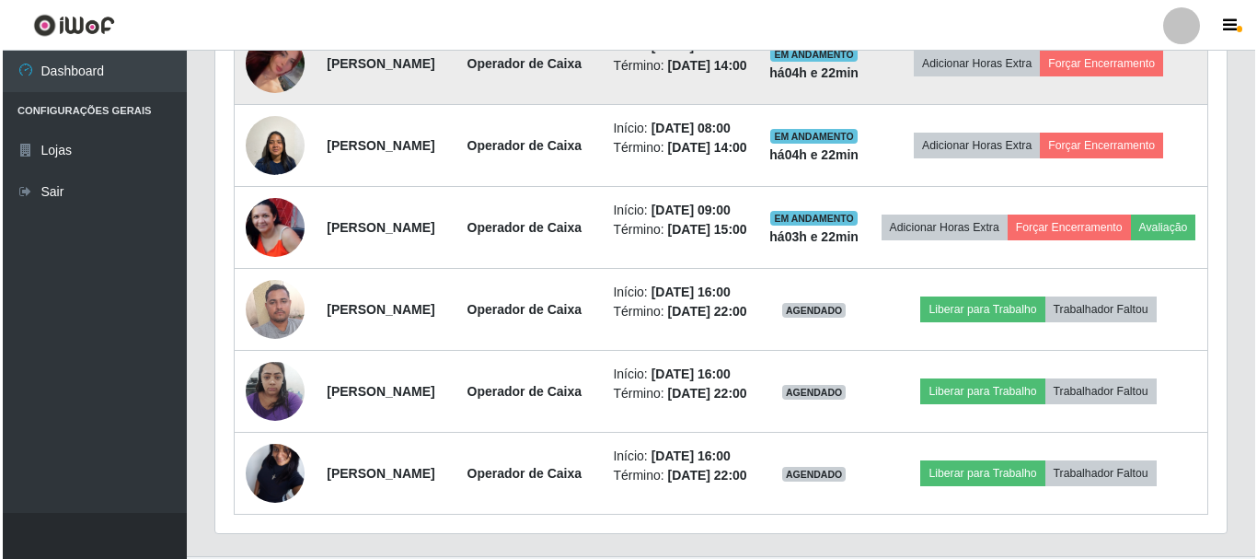
scroll to position [980, 0]
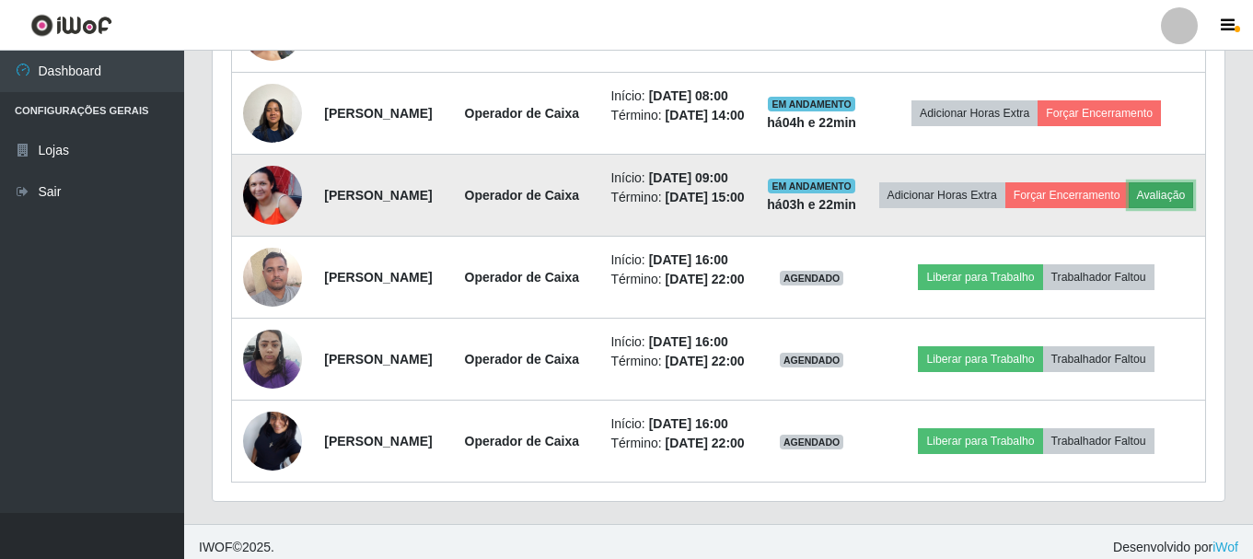
click at [1128, 208] on button "Avaliação" at bounding box center [1160, 195] width 65 height 26
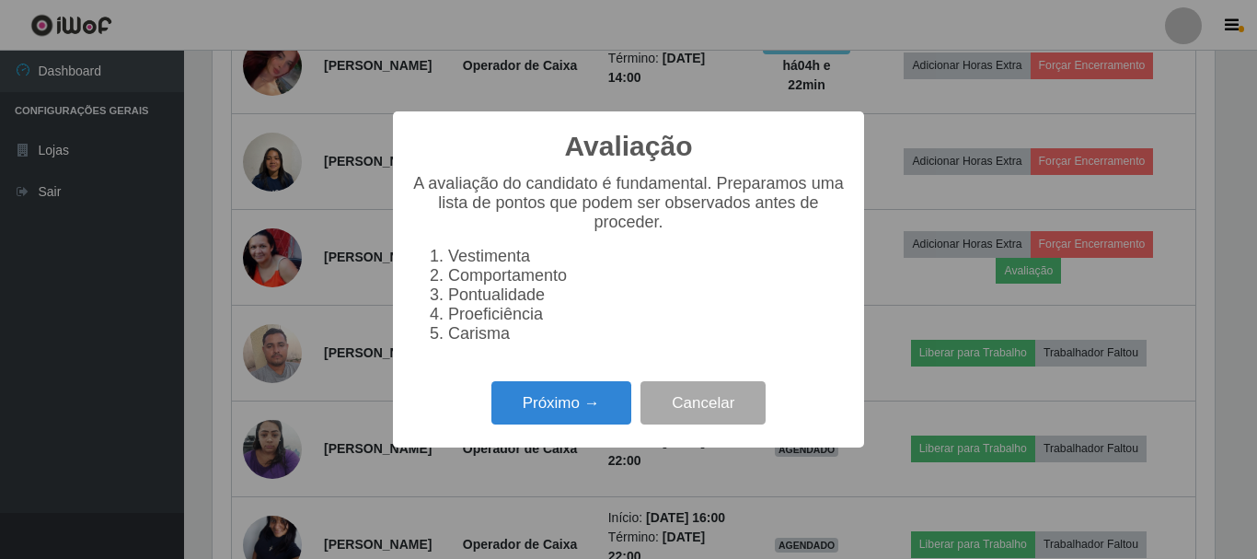
scroll to position [382, 1002]
click at [570, 411] on button "Próximo →" at bounding box center [561, 402] width 140 height 43
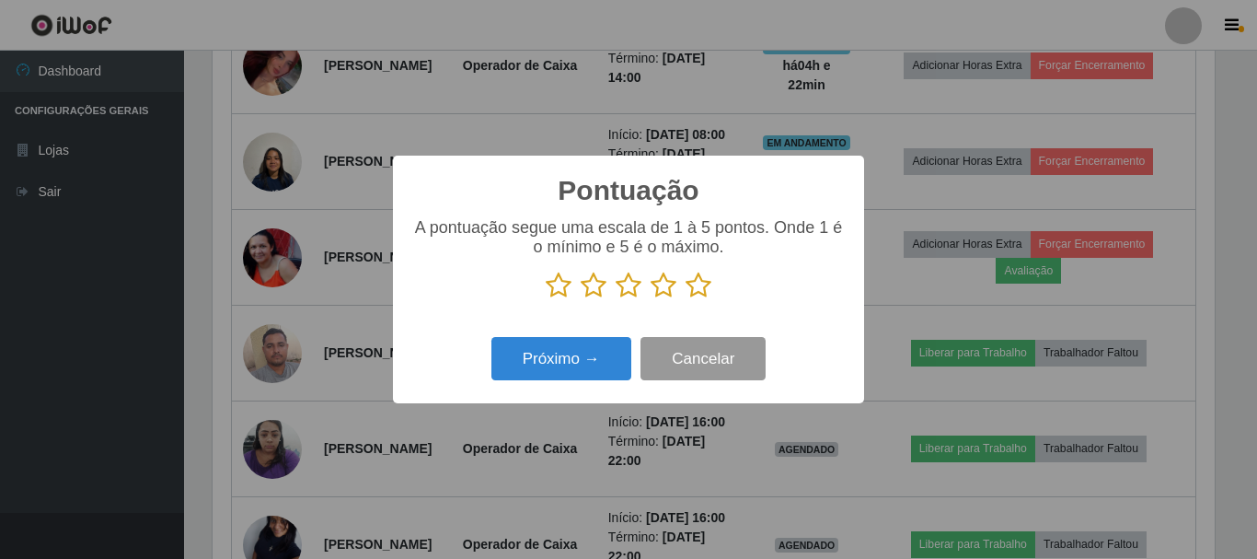
scroll to position [920002, 919382]
click at [694, 286] on icon at bounding box center [699, 286] width 26 height 28
click at [686, 299] on input "radio" at bounding box center [686, 299] width 0 height 0
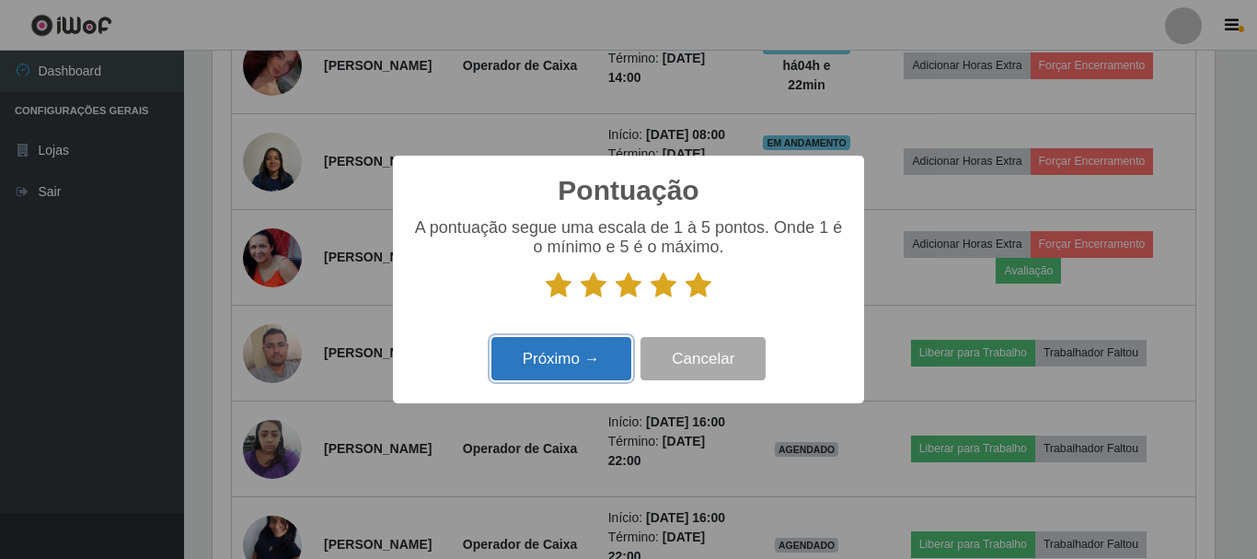
click at [566, 364] on button "Próximo →" at bounding box center [561, 358] width 140 height 43
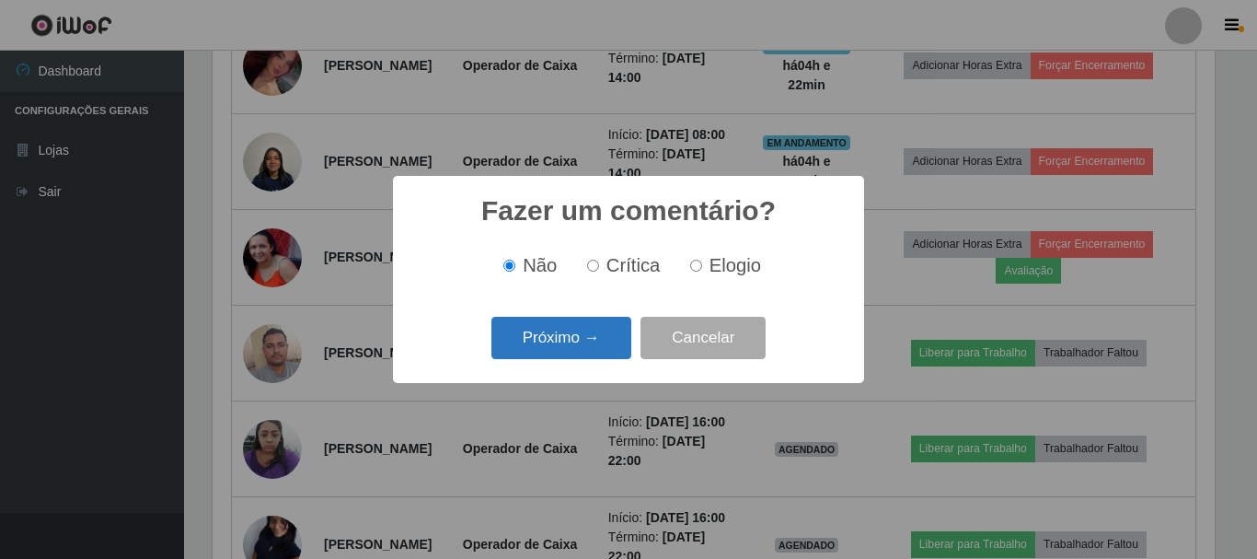
click at [583, 334] on button "Próximo →" at bounding box center [561, 338] width 140 height 43
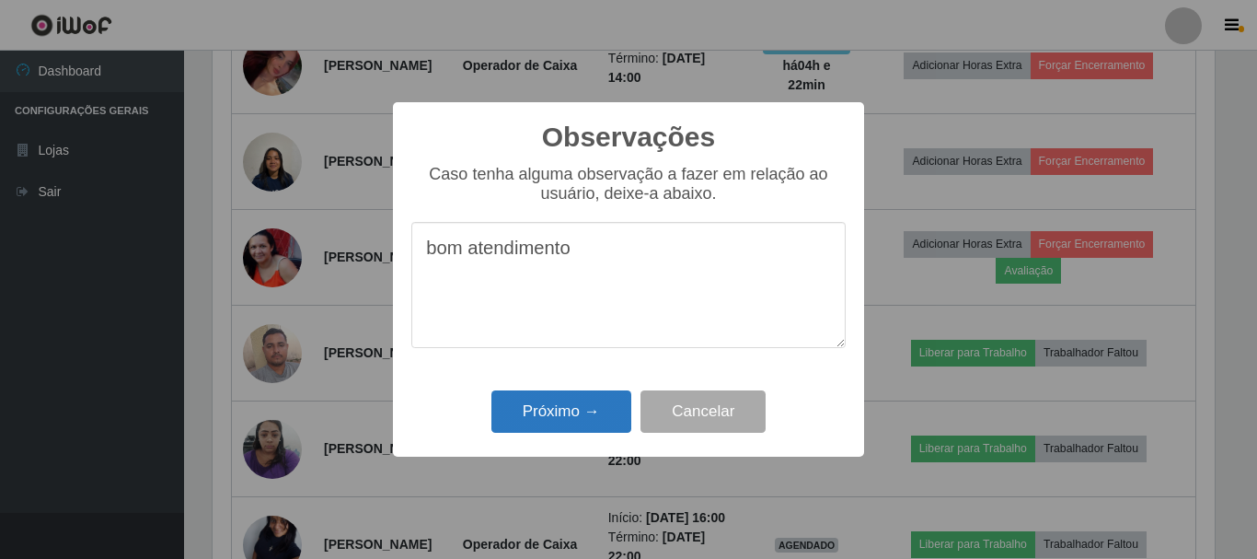
type textarea "bom atendimento"
click at [567, 413] on button "Próximo →" at bounding box center [561, 411] width 140 height 43
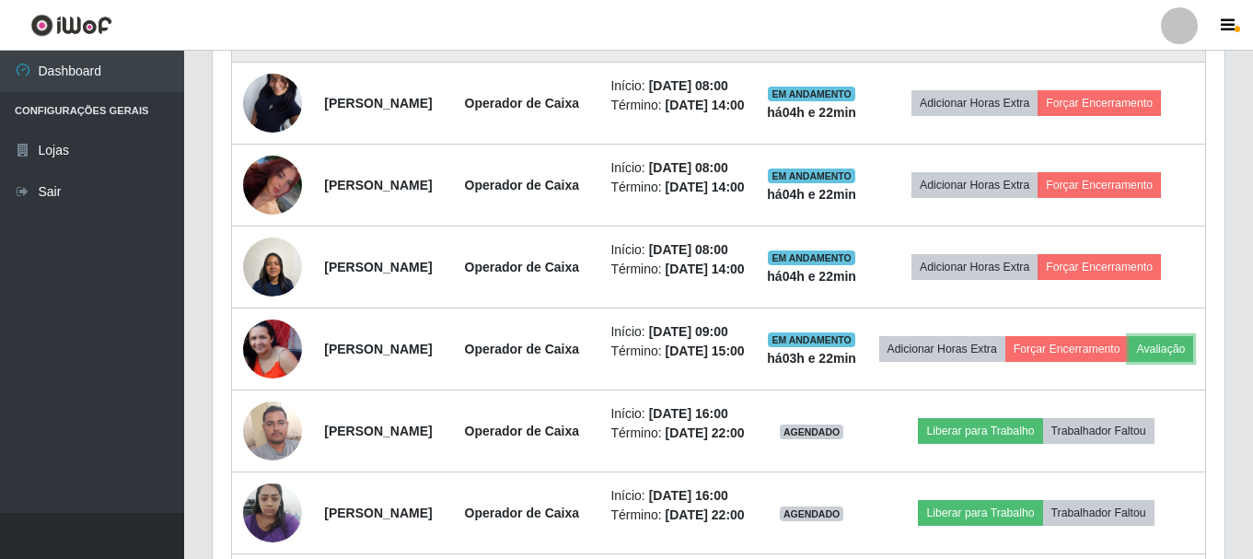
scroll to position [612, 0]
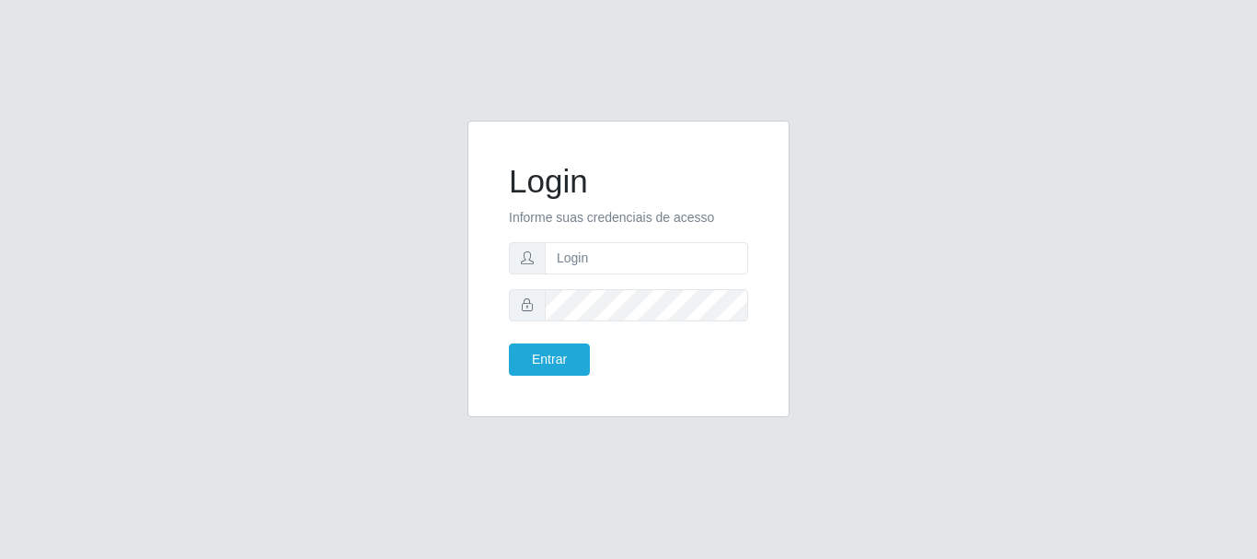
click at [568, 282] on form "Login Informe suas credenciais de acesso Entrar" at bounding box center [628, 269] width 239 height 214
click at [575, 270] on input "text" at bounding box center [646, 258] width 203 height 32
type input "[EMAIL_ADDRESS][DOMAIN_NAME]"
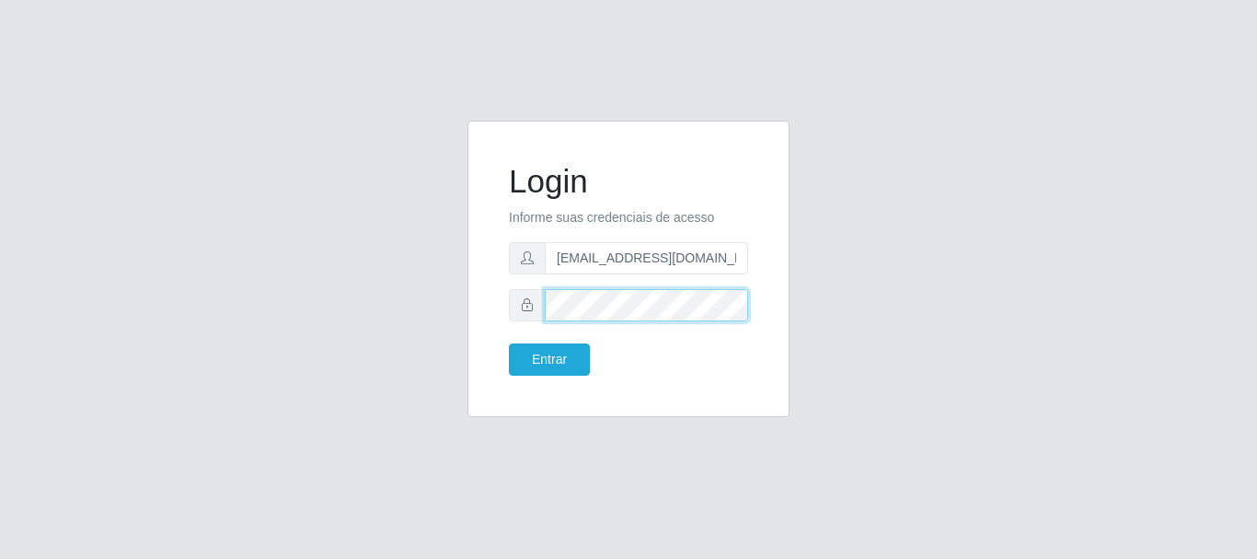
click at [509, 343] on button "Entrar" at bounding box center [549, 359] width 81 height 32
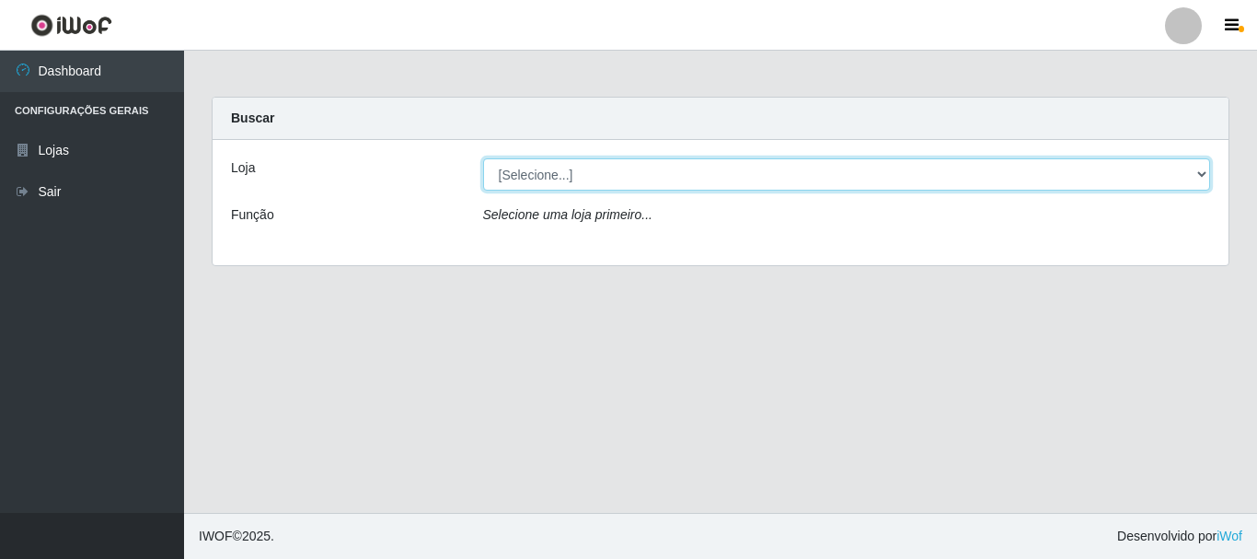
click at [598, 174] on select "[Selecione...] Queiroz Atacadão - [GEOGRAPHIC_DATA]" at bounding box center [847, 174] width 728 height 32
select select "464"
click at [483, 158] on select "[Selecione...] Queiroz Atacadão - [GEOGRAPHIC_DATA]" at bounding box center [847, 174] width 728 height 32
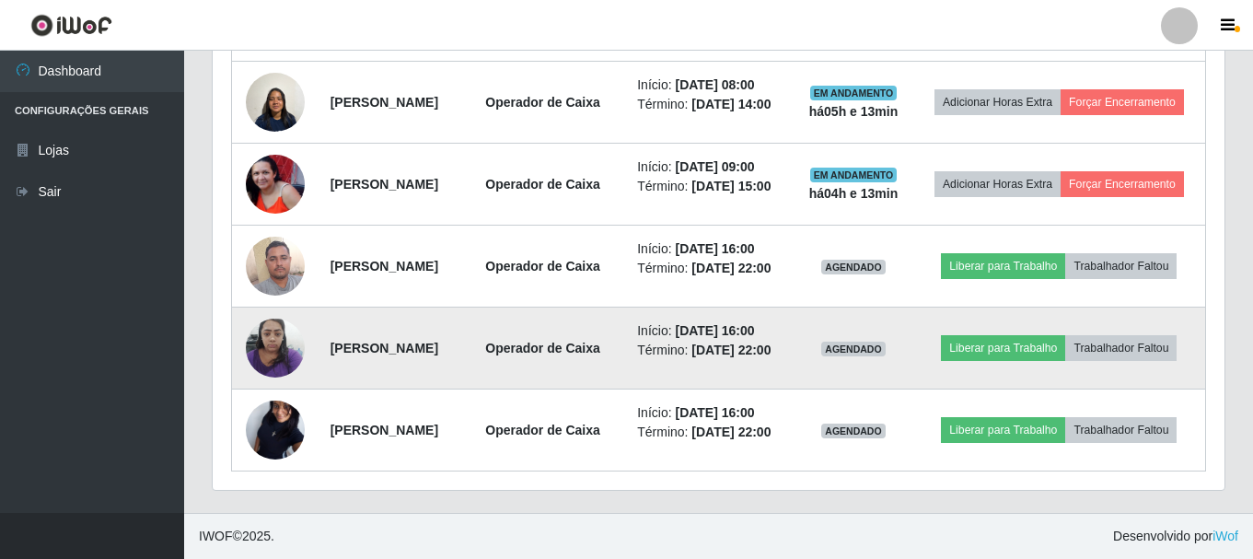
scroll to position [1256, 0]
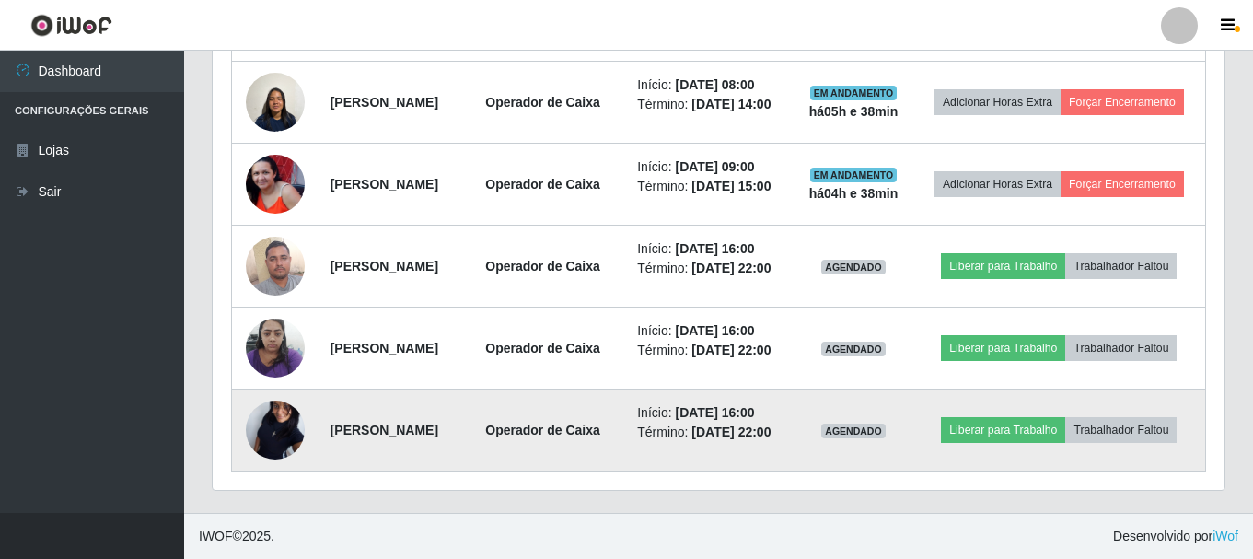
click at [754, 405] on time "[DATE] 16:00" at bounding box center [714, 412] width 79 height 15
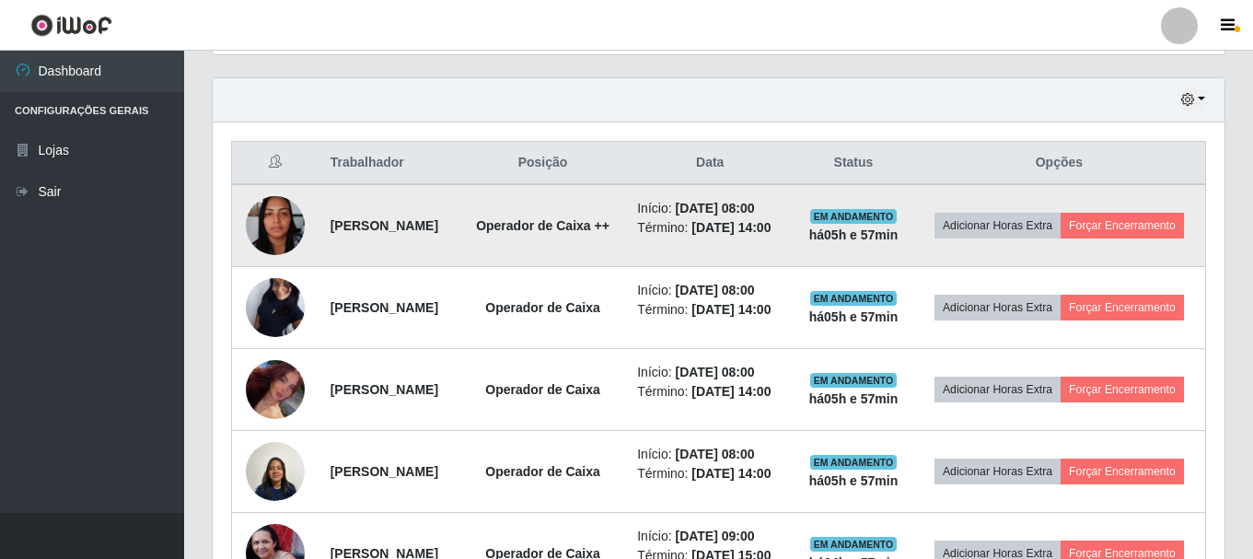
scroll to position [612, 0]
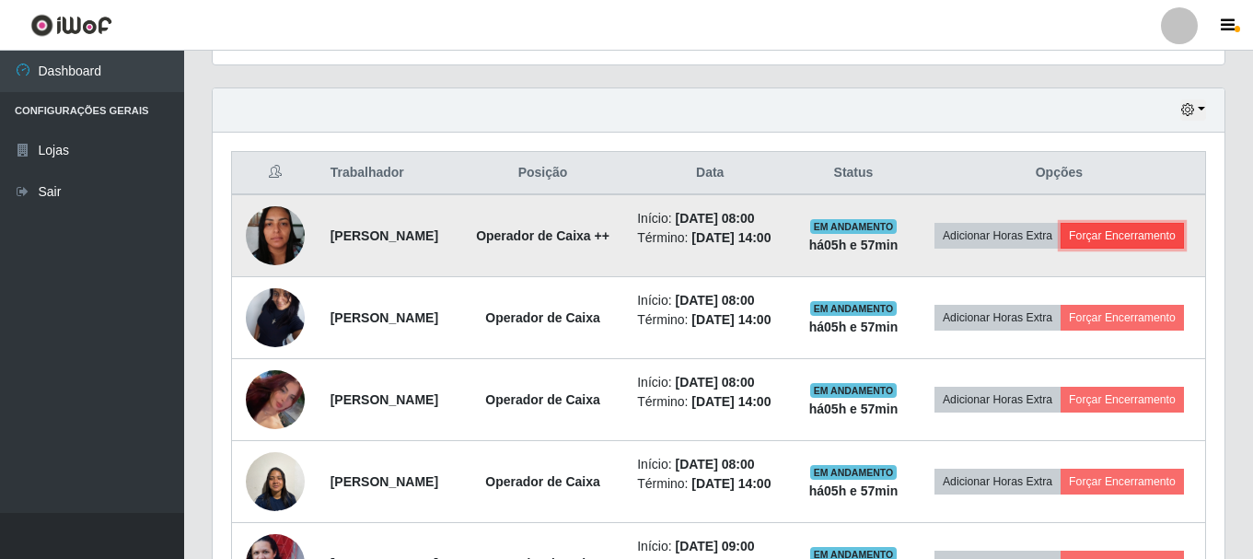
click at [1071, 249] on button "Forçar Encerramento" at bounding box center [1121, 236] width 123 height 26
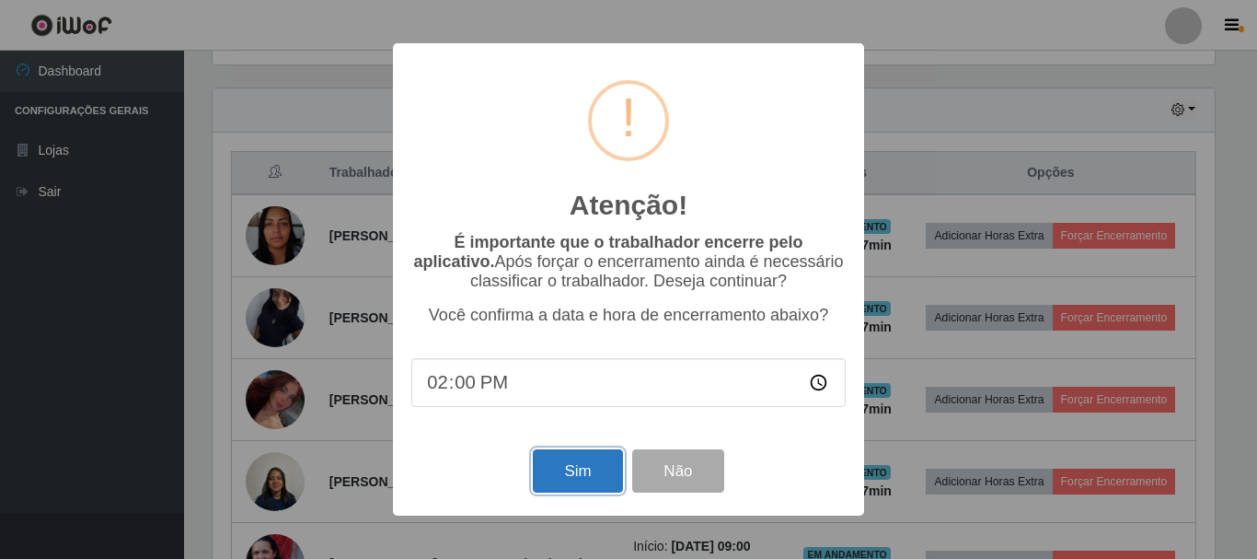
drag, startPoint x: 584, startPoint y: 486, endPoint x: 591, endPoint y: 470, distance: 16.9
click at [588, 475] on button "Sim" at bounding box center [577, 470] width 89 height 43
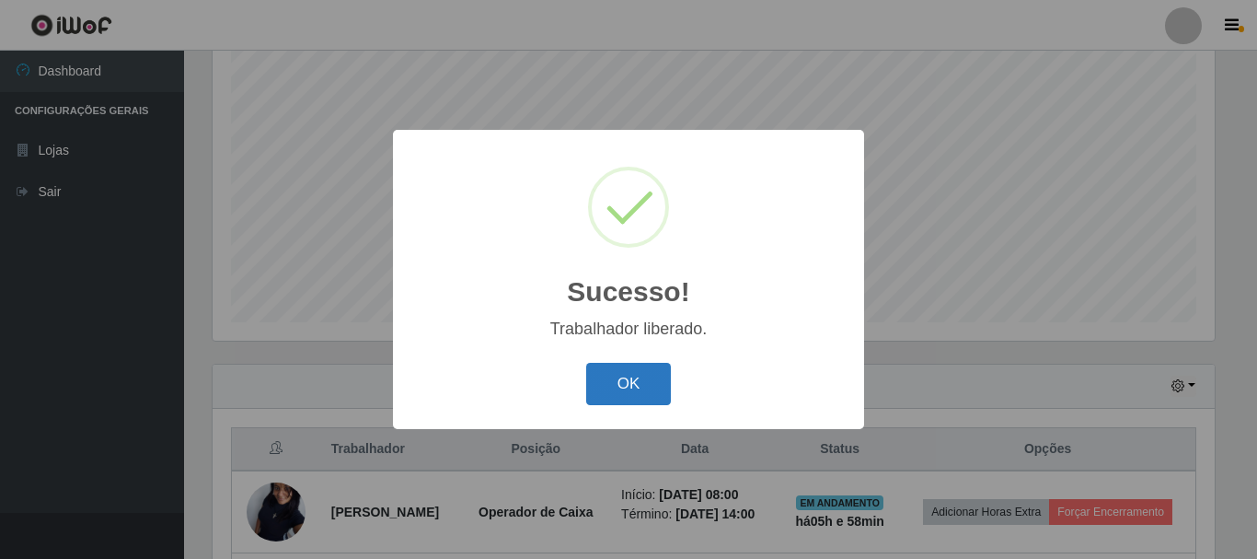
drag, startPoint x: 621, startPoint y: 392, endPoint x: 653, endPoint y: 373, distance: 36.8
click at [621, 390] on button "OK" at bounding box center [629, 384] width 86 height 43
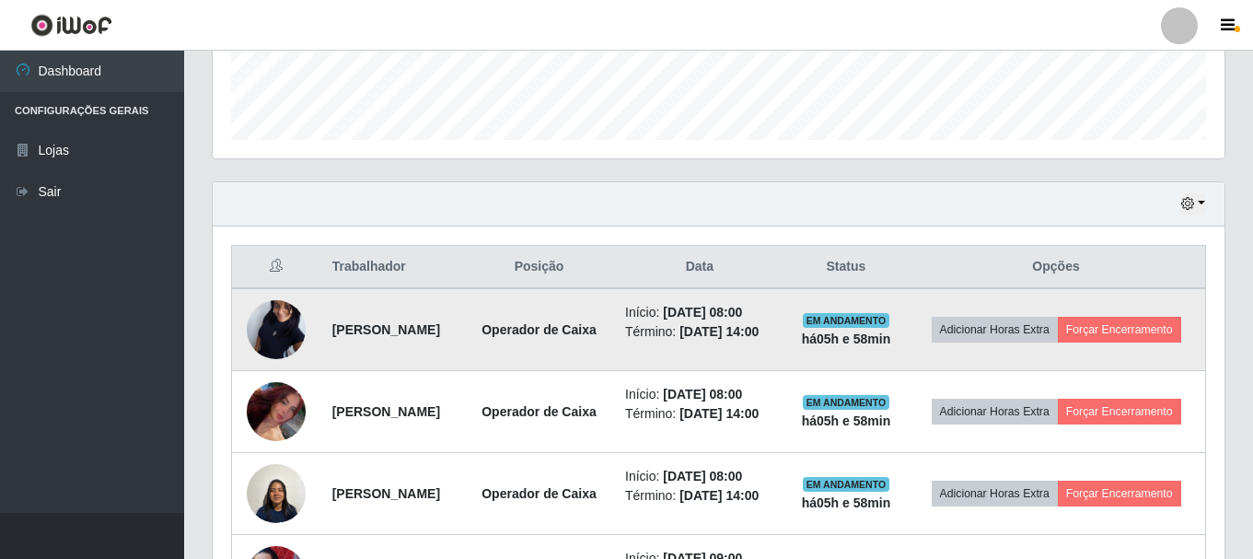
scroll to position [520, 0]
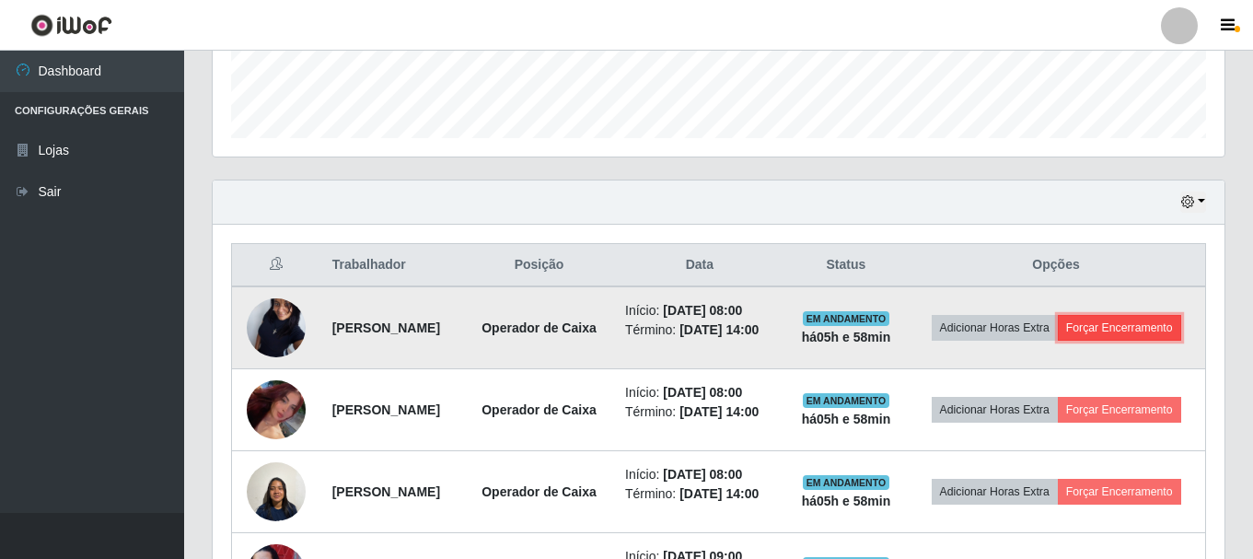
click at [1078, 341] on button "Forçar Encerramento" at bounding box center [1119, 328] width 123 height 26
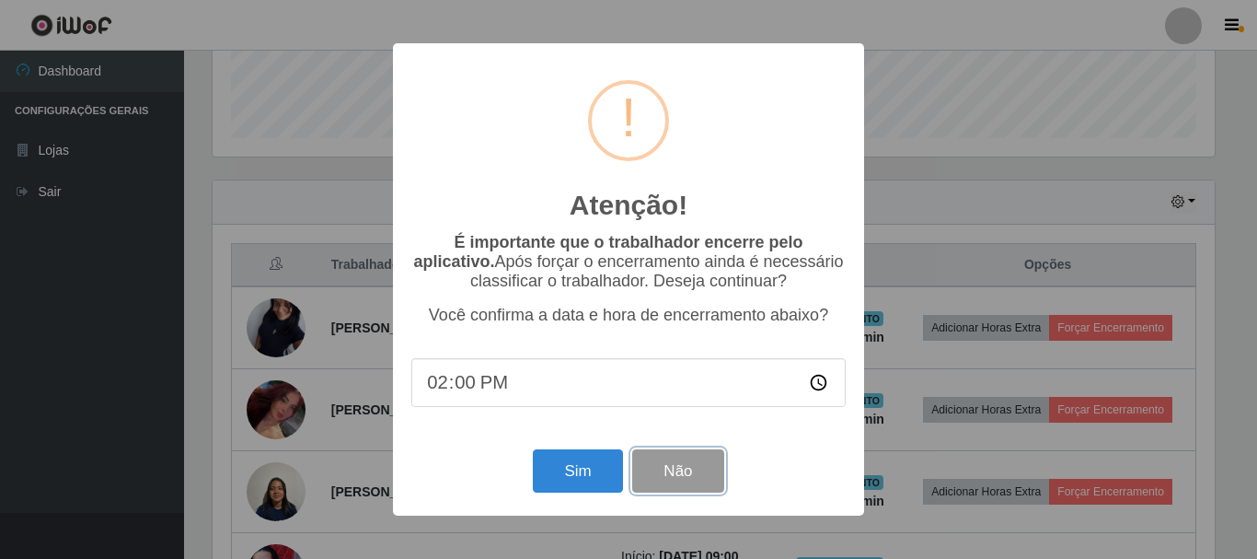
click at [685, 478] on button "Não" at bounding box center [677, 470] width 91 height 43
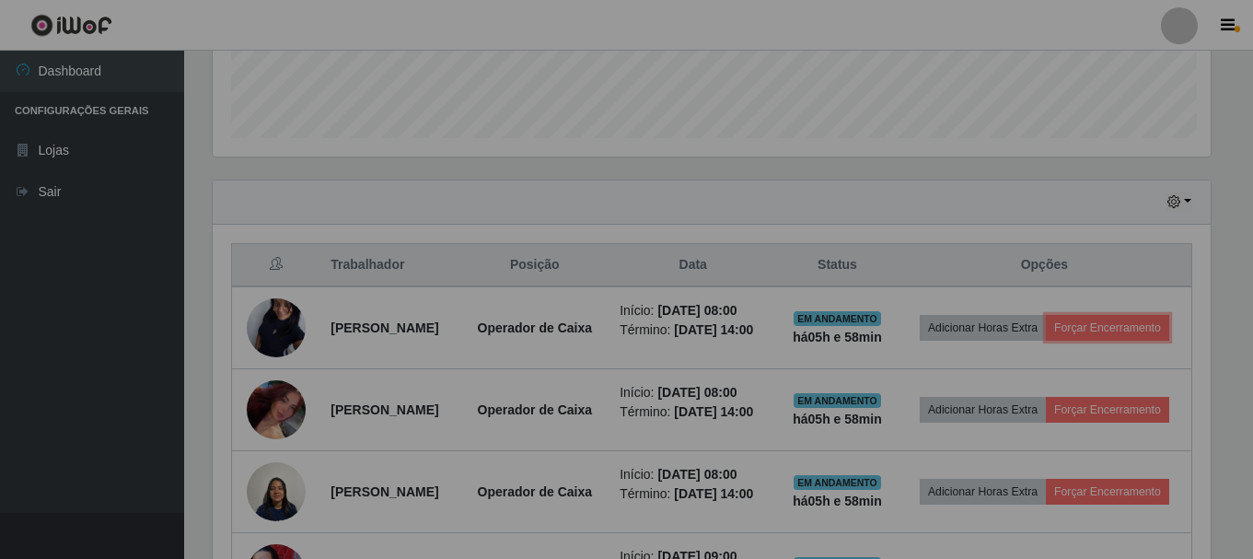
scroll to position [382, 1012]
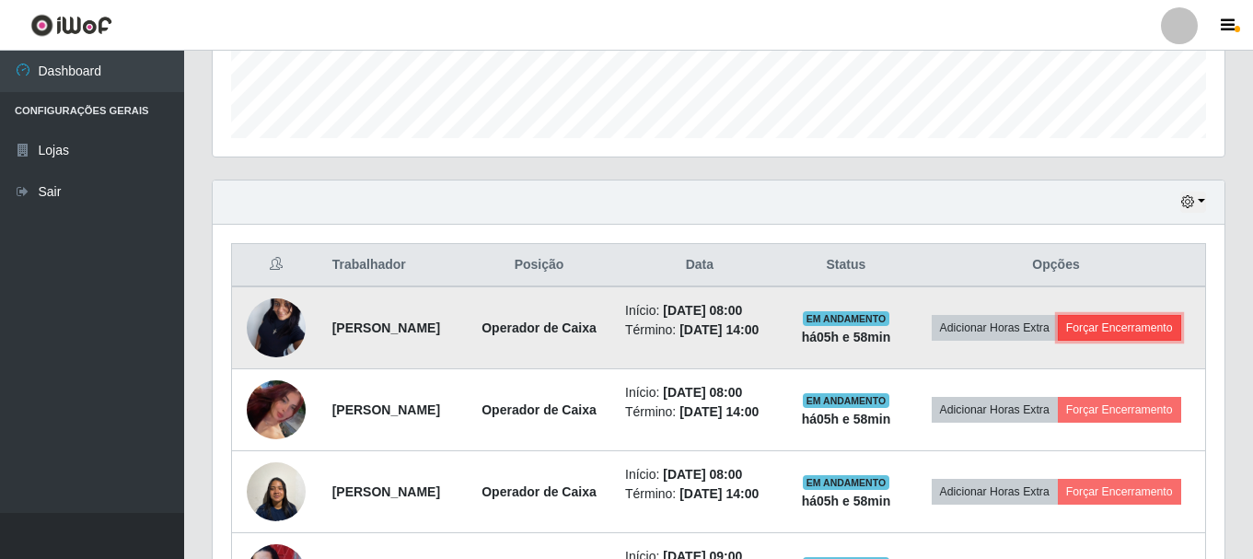
click at [1067, 341] on button "Forçar Encerramento" at bounding box center [1119, 328] width 123 height 26
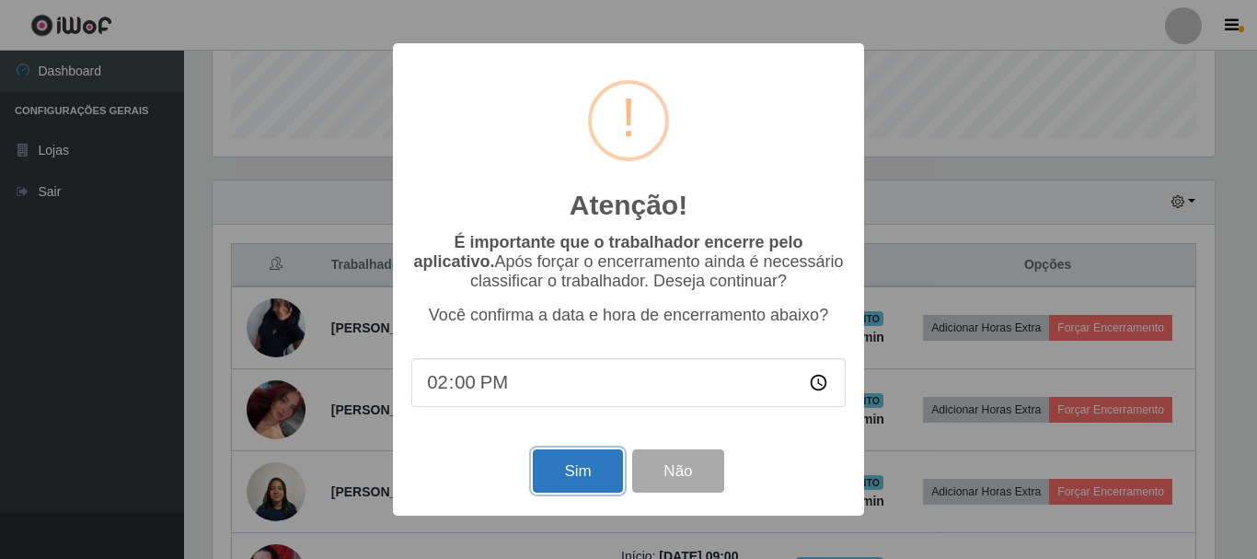
click at [572, 473] on button "Sim" at bounding box center [577, 470] width 89 height 43
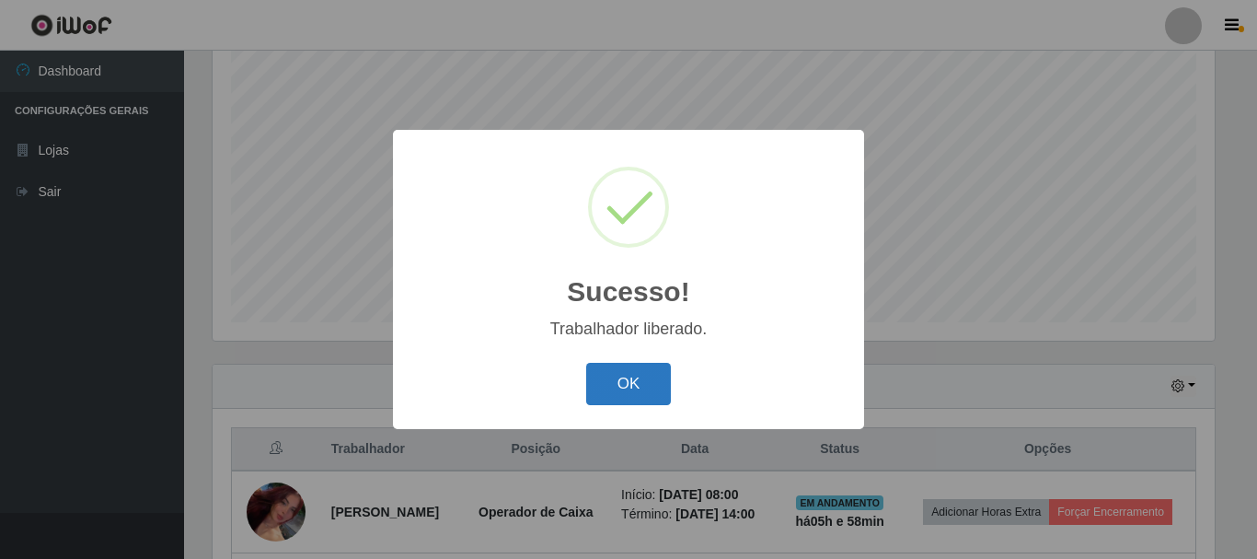
click at [646, 381] on button "OK" at bounding box center [629, 384] width 86 height 43
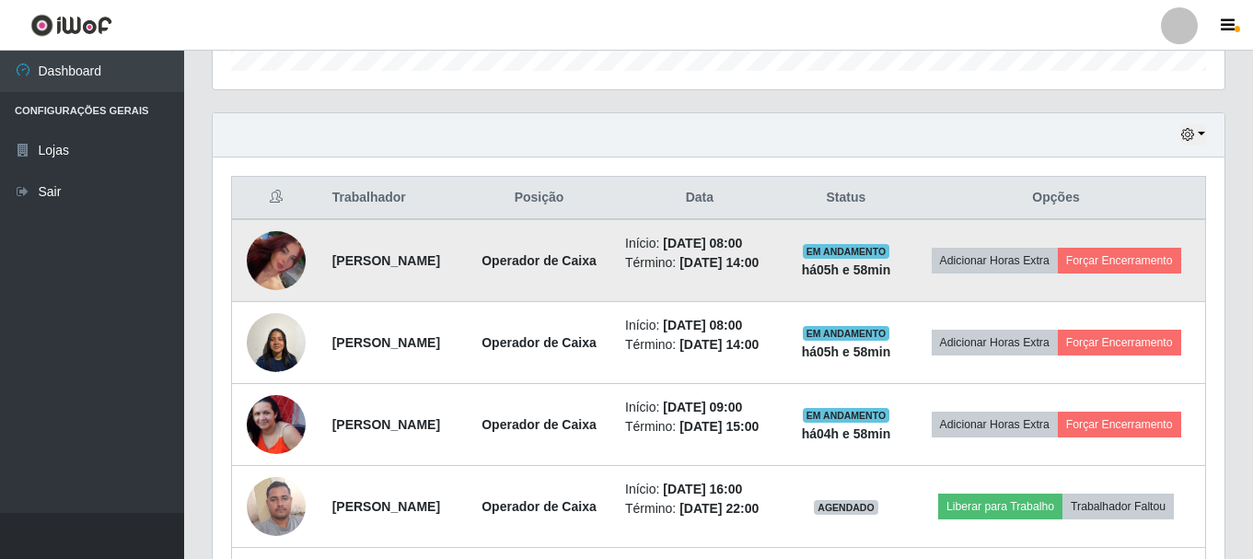
scroll to position [704, 0]
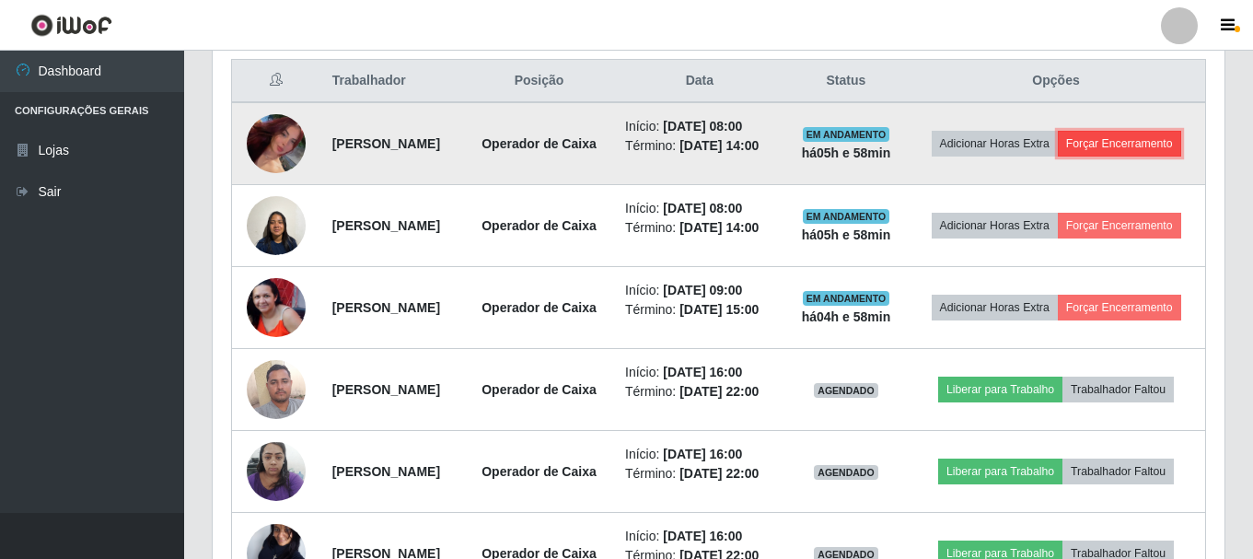
click at [1101, 156] on button "Forçar Encerramento" at bounding box center [1119, 144] width 123 height 26
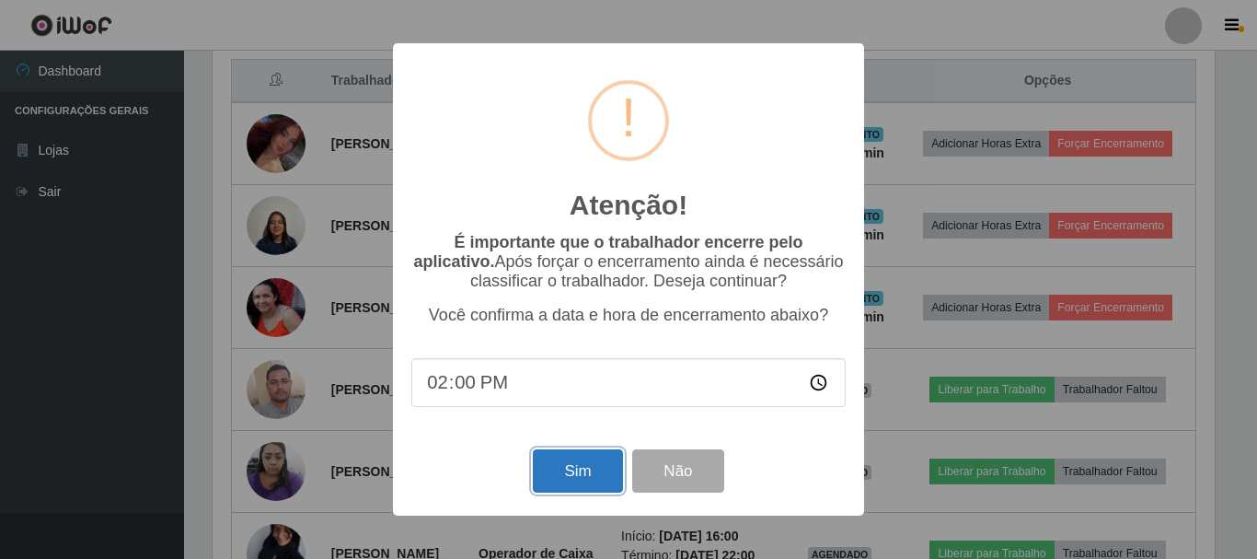
click at [577, 481] on button "Sim" at bounding box center [577, 470] width 89 height 43
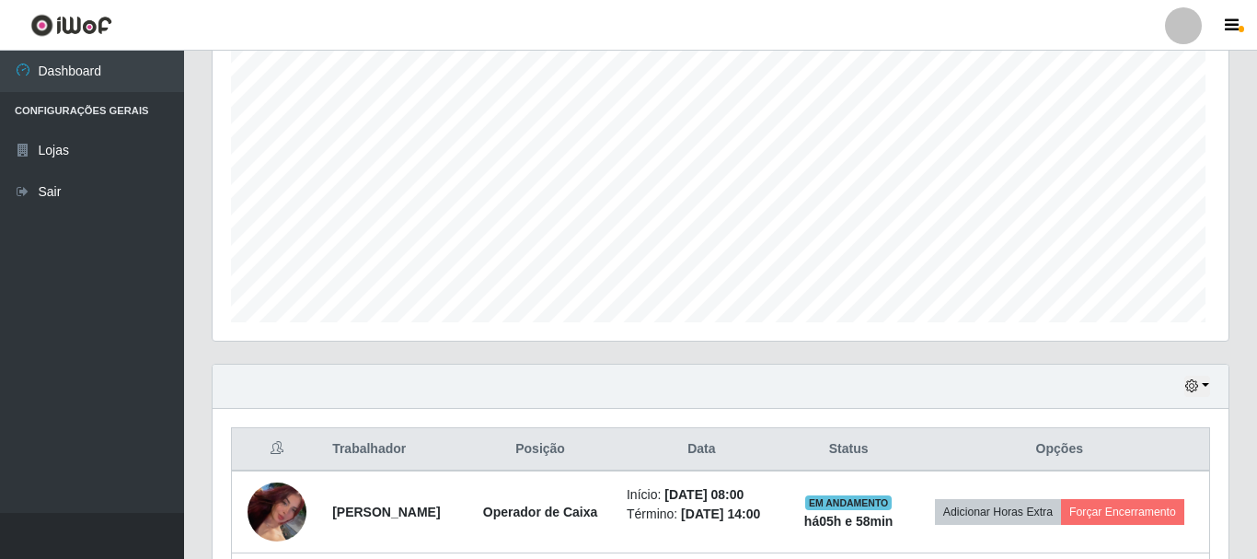
scroll to position [0, 0]
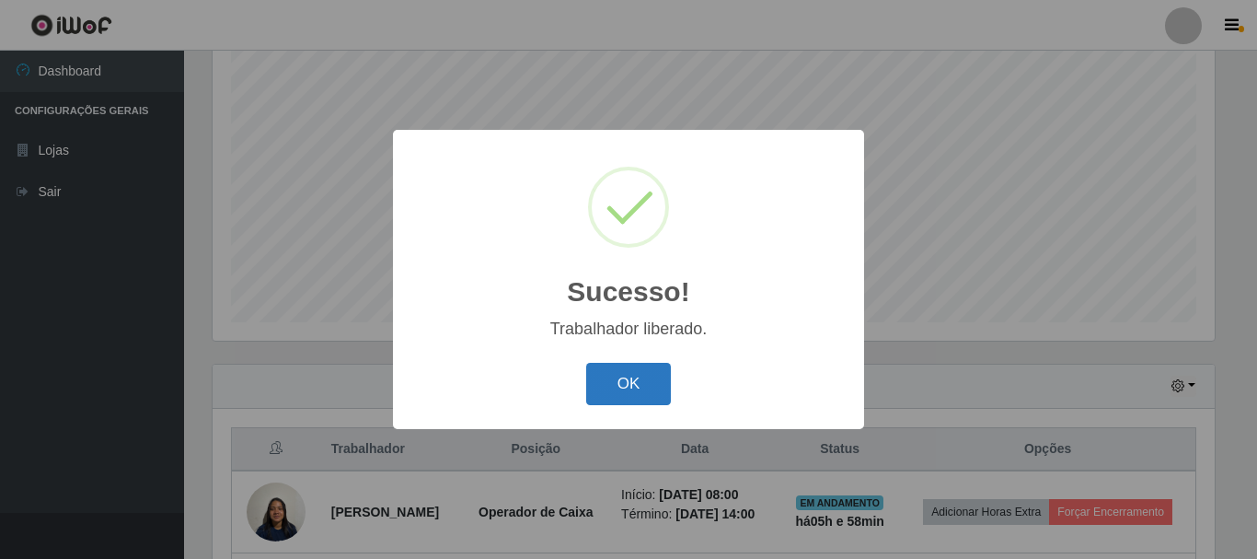
click at [642, 384] on button "OK" at bounding box center [629, 384] width 86 height 43
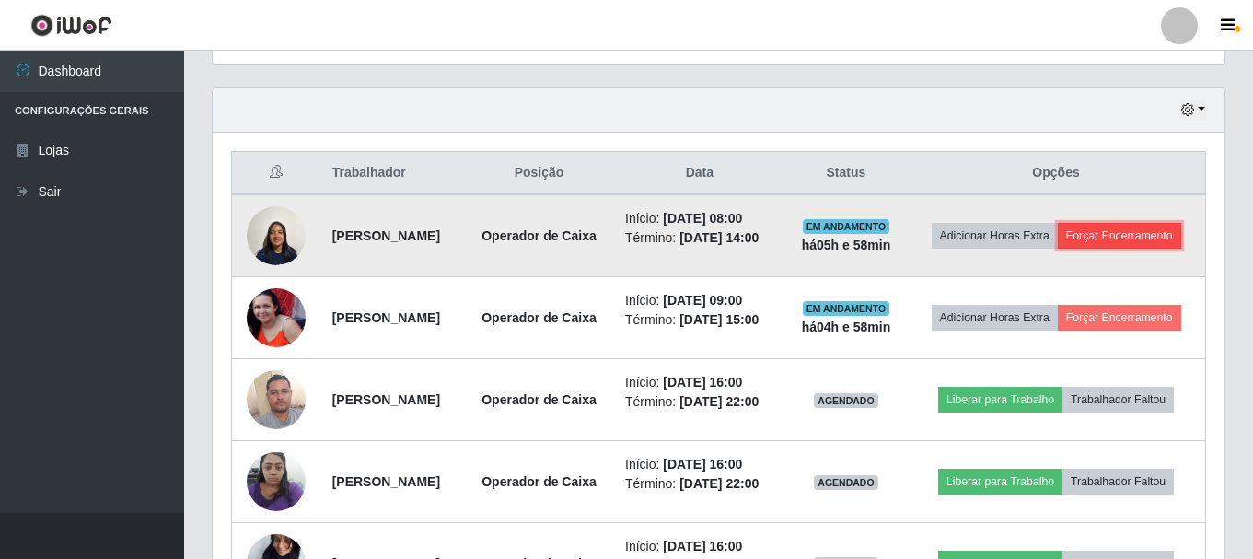
click at [1074, 249] on button "Forçar Encerramento" at bounding box center [1119, 236] width 123 height 26
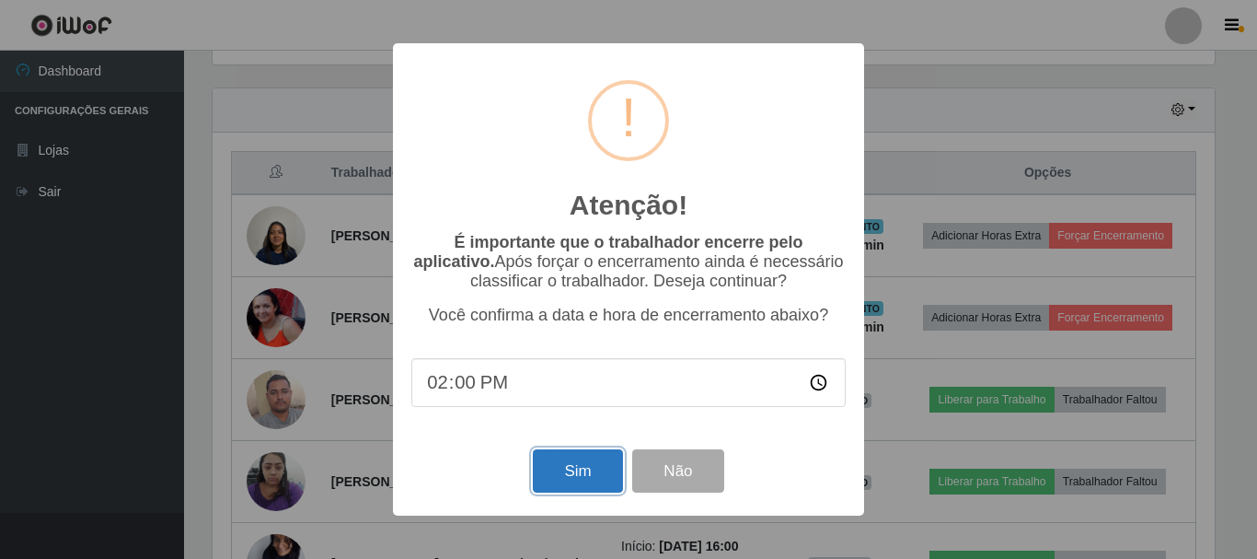
click at [582, 479] on button "Sim" at bounding box center [577, 470] width 89 height 43
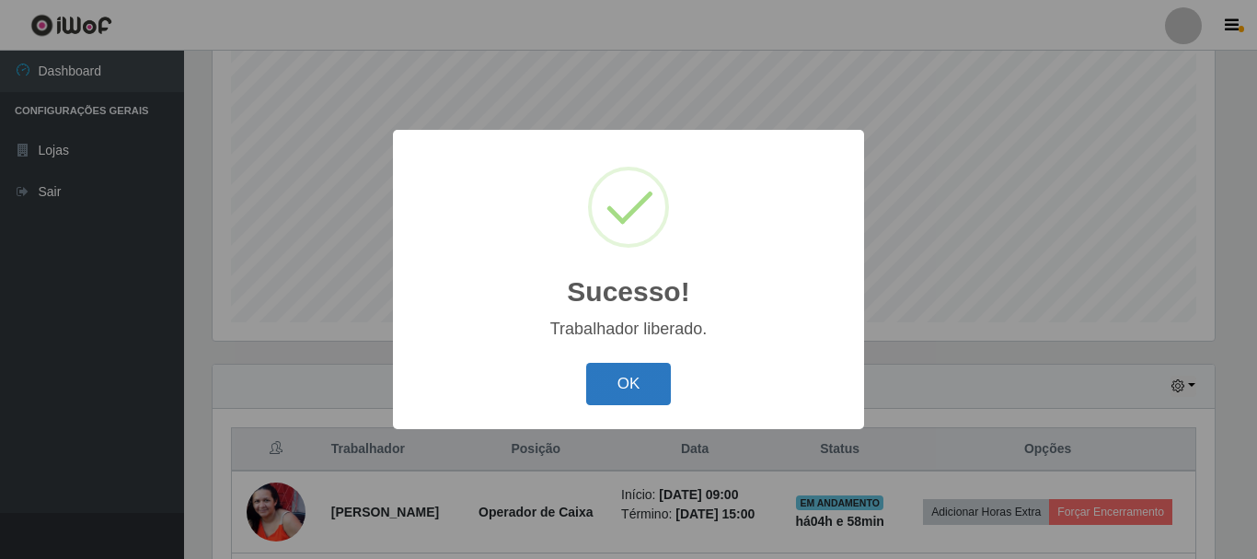
click at [630, 394] on button "OK" at bounding box center [629, 384] width 86 height 43
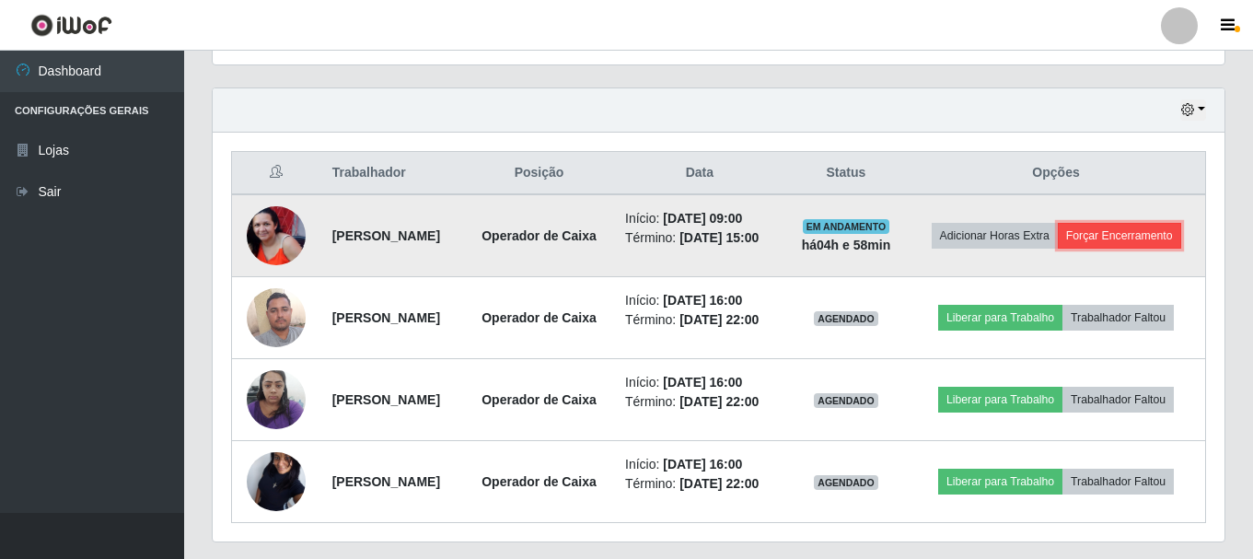
click at [1086, 249] on button "Forçar Encerramento" at bounding box center [1119, 236] width 123 height 26
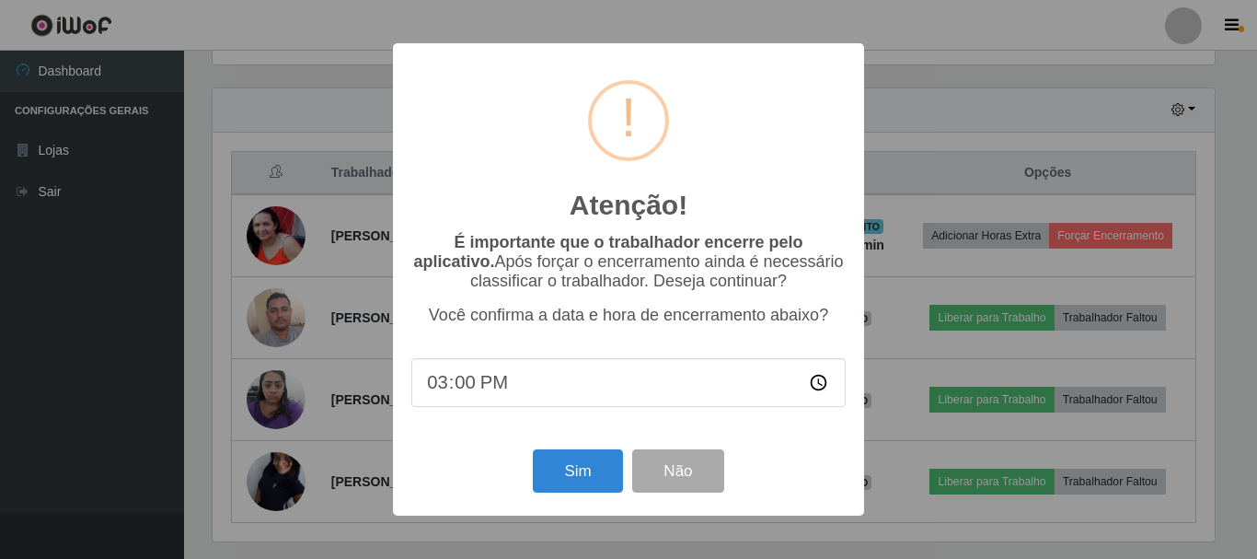
click at [1256, 75] on div "Atenção! × É importante que o trabalhador encerre pelo aplicativo. Após forçar …" at bounding box center [628, 279] width 1257 height 559
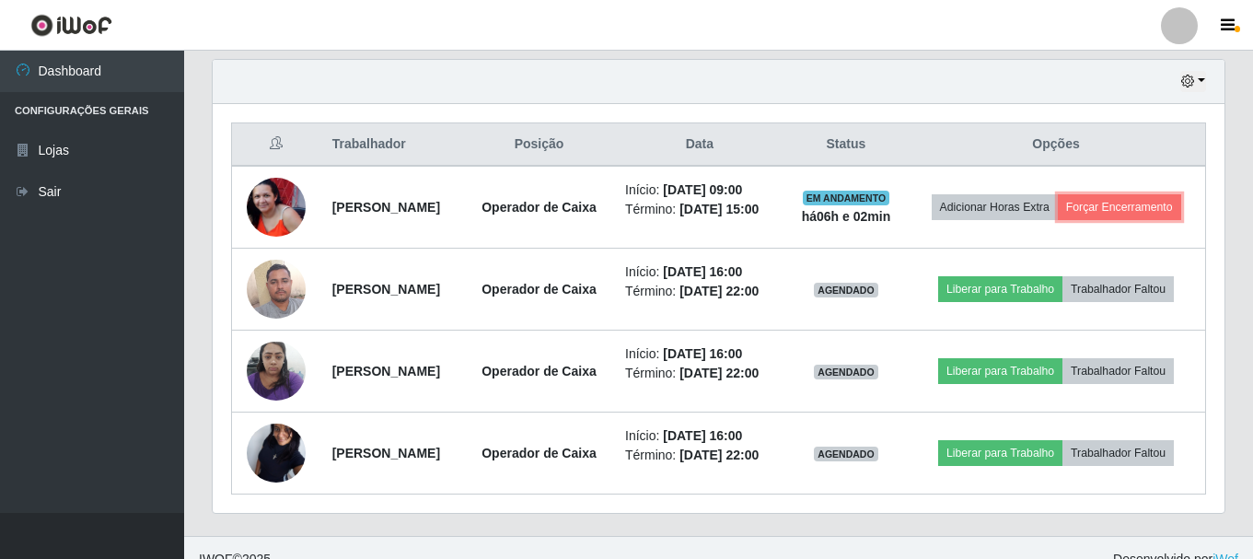
scroll to position [535, 0]
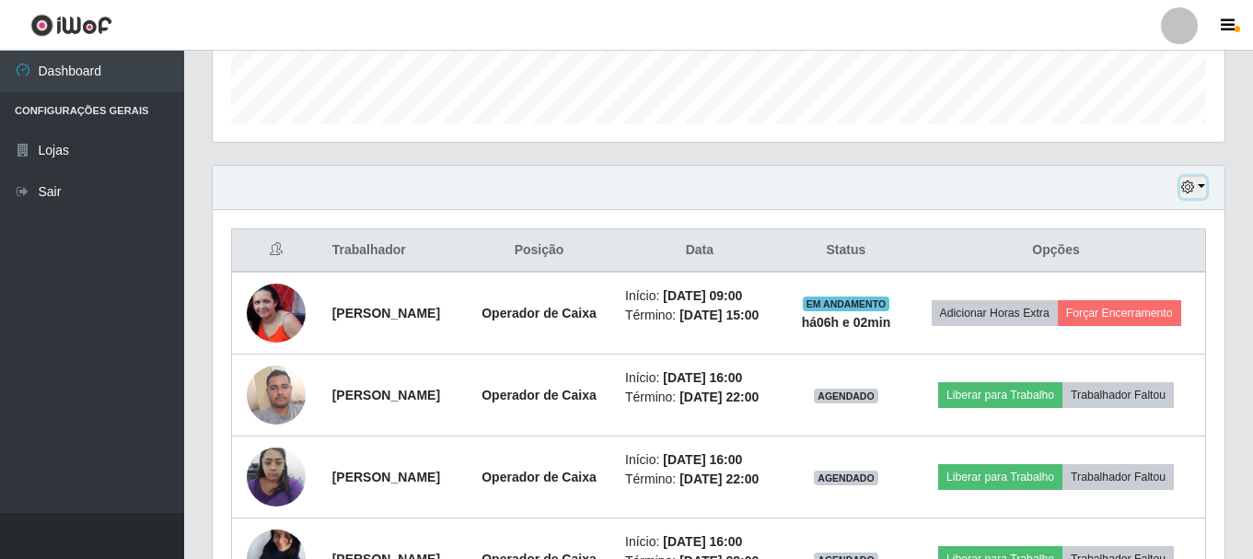
click at [1201, 187] on button "button" at bounding box center [1193, 187] width 26 height 21
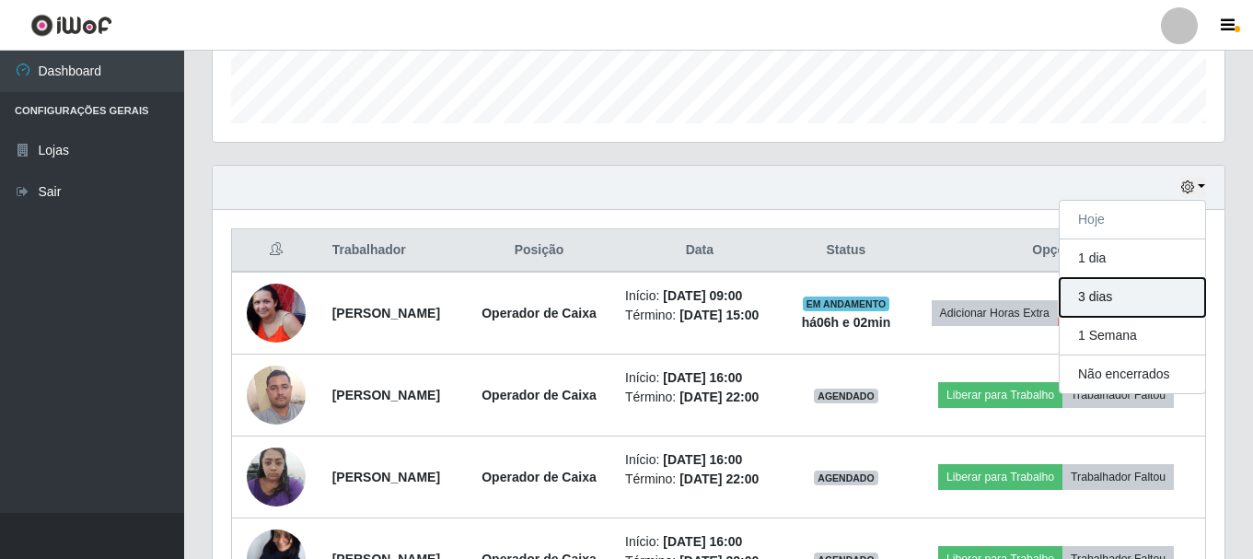
click at [1121, 292] on button "3 dias" at bounding box center [1131, 297] width 145 height 39
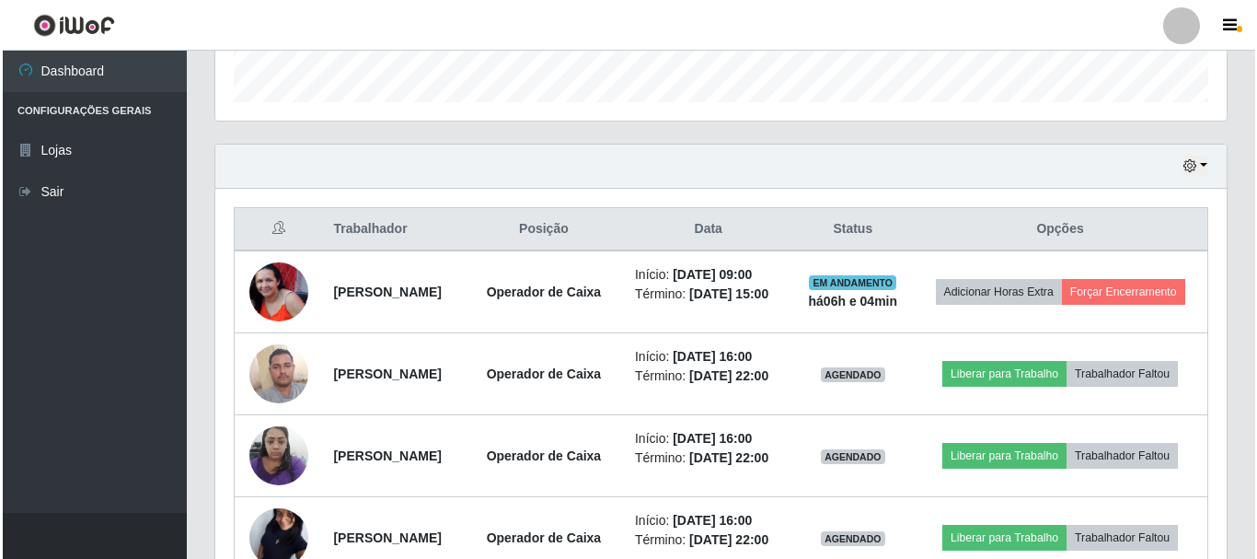
scroll to position [557, 0]
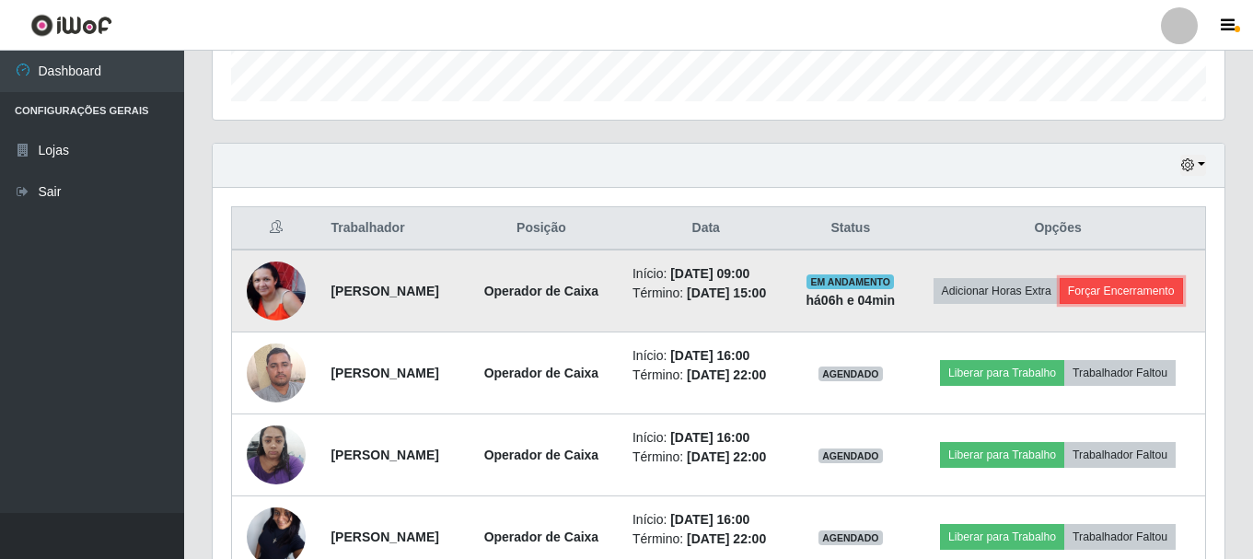
click at [1080, 304] on button "Forçar Encerramento" at bounding box center [1120, 291] width 123 height 26
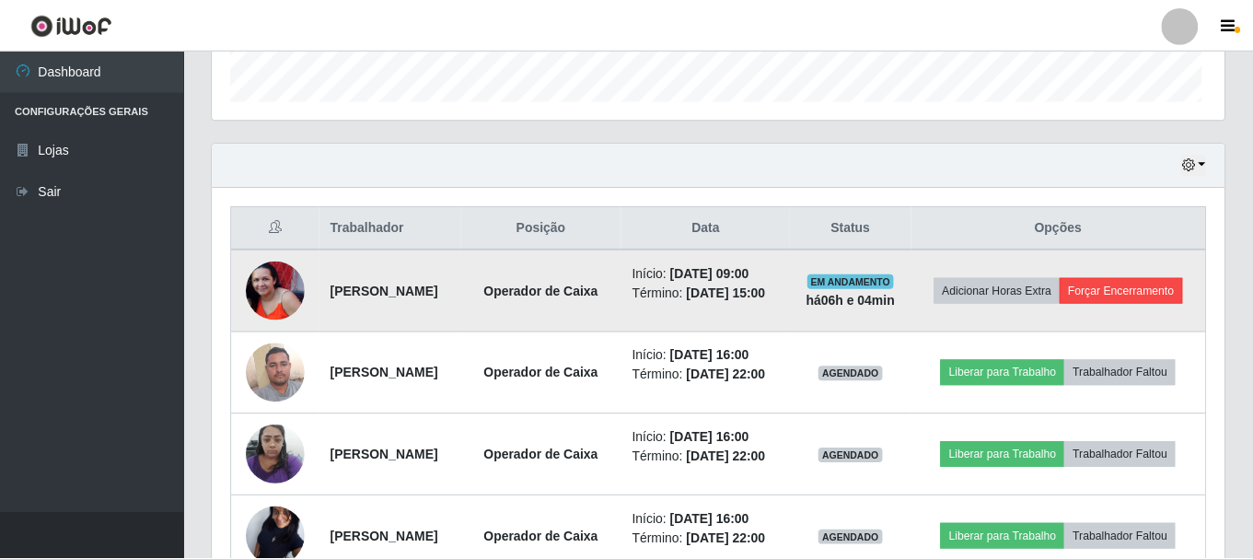
scroll to position [382, 1002]
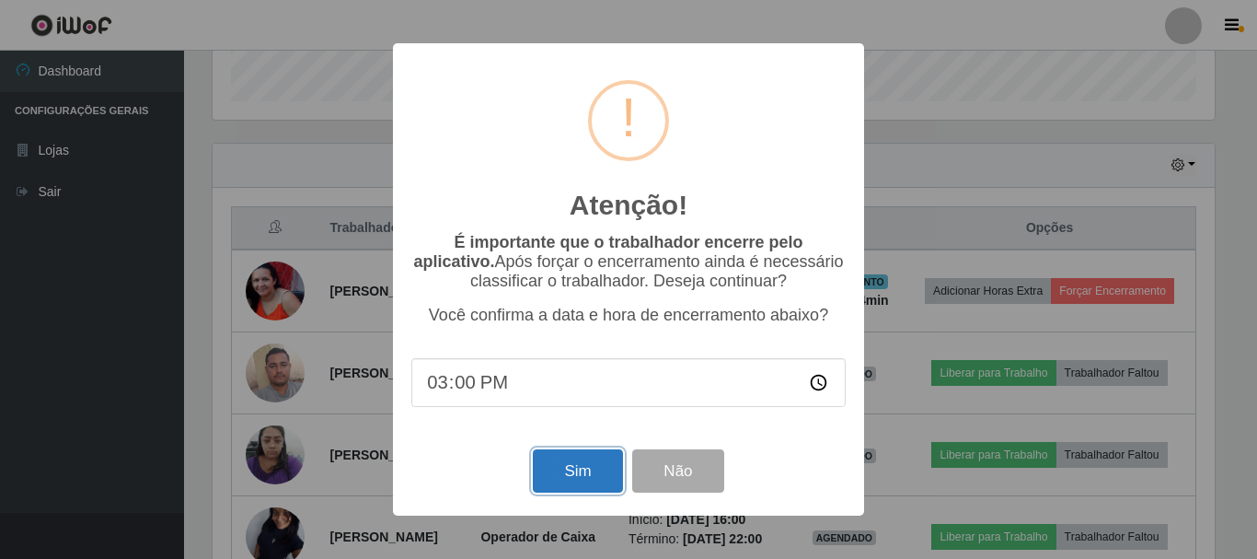
click at [586, 469] on button "Sim" at bounding box center [577, 470] width 89 height 43
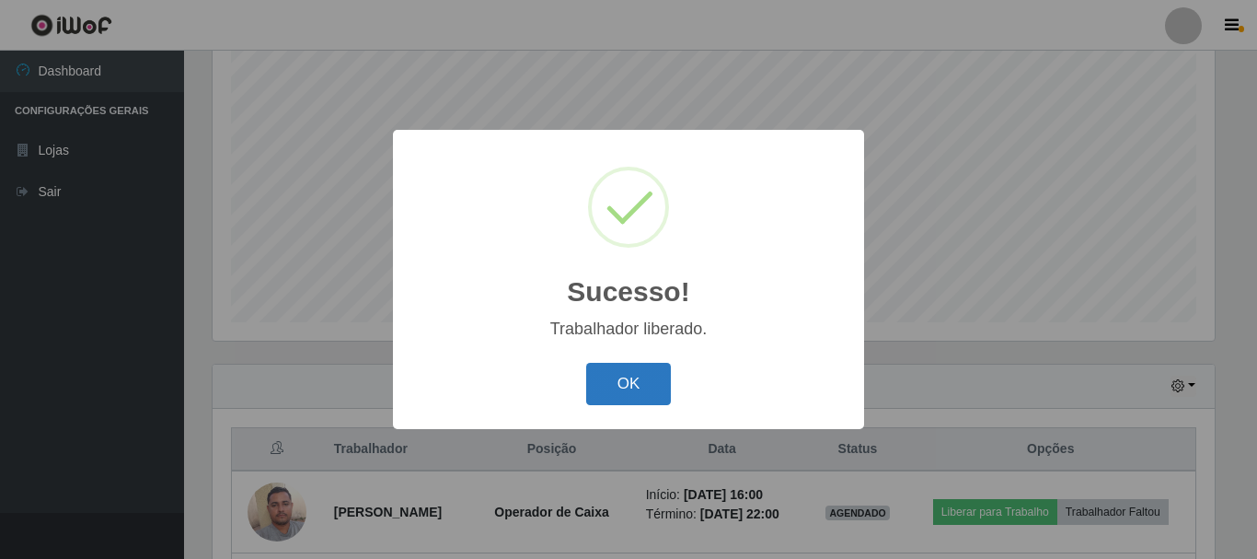
click at [608, 386] on button "OK" at bounding box center [629, 384] width 86 height 43
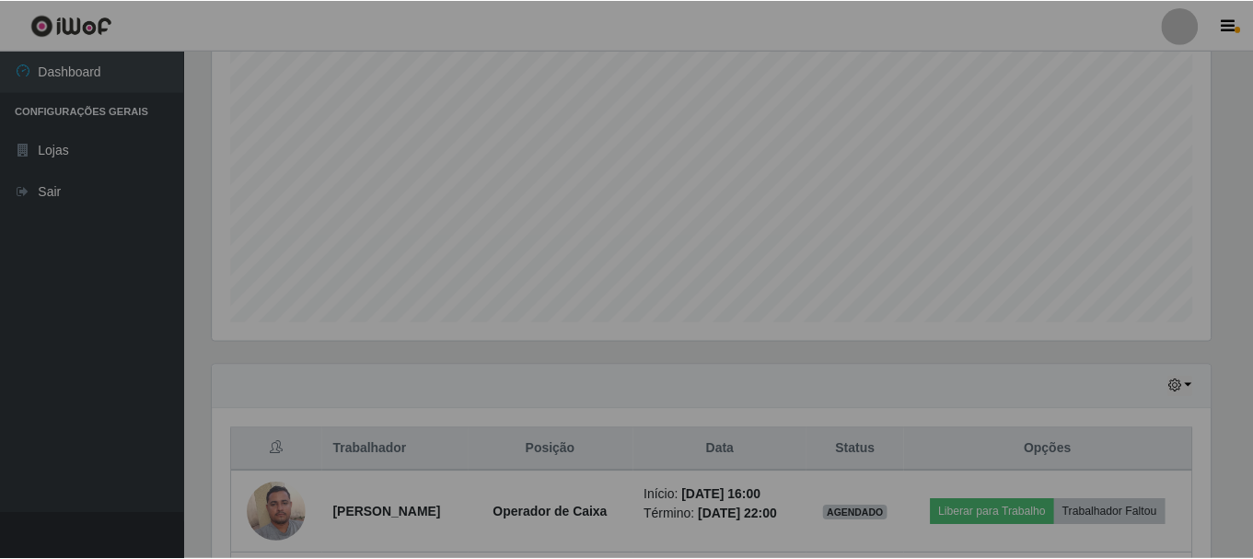
scroll to position [382, 1012]
